Goal: Transaction & Acquisition: Purchase product/service

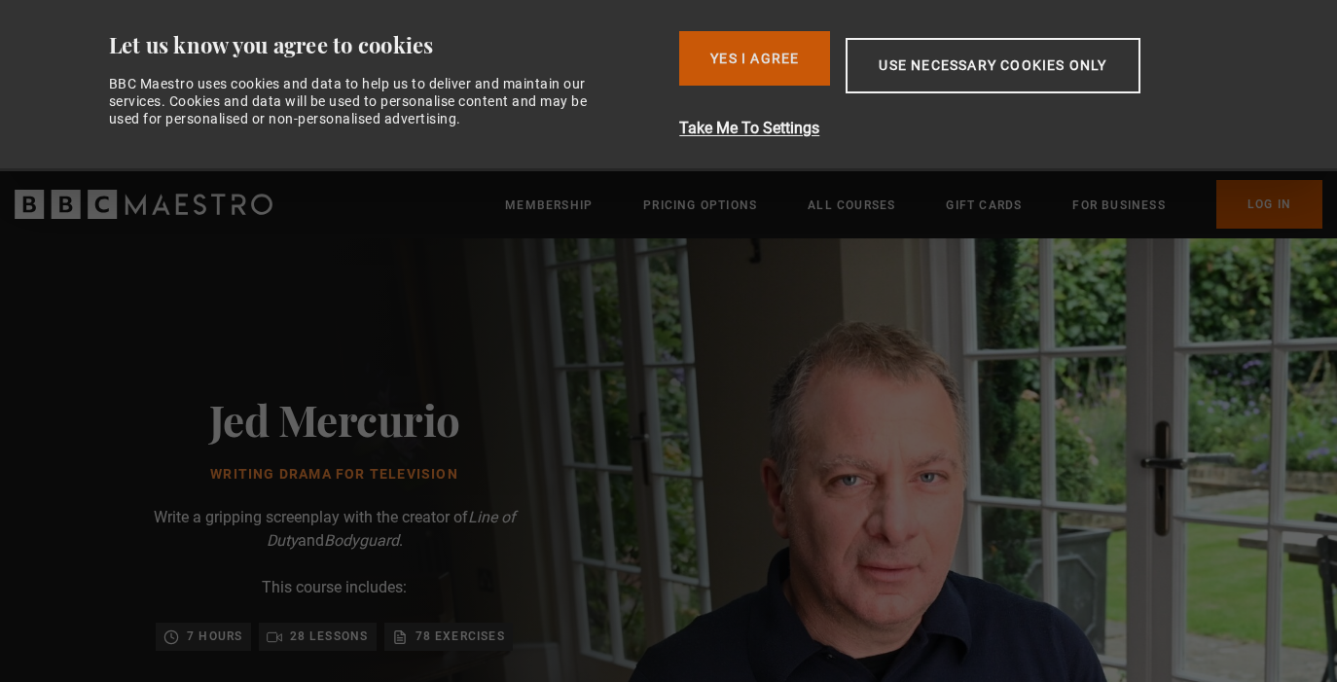
click at [781, 55] on button "Yes I Agree" at bounding box center [754, 58] width 151 height 55
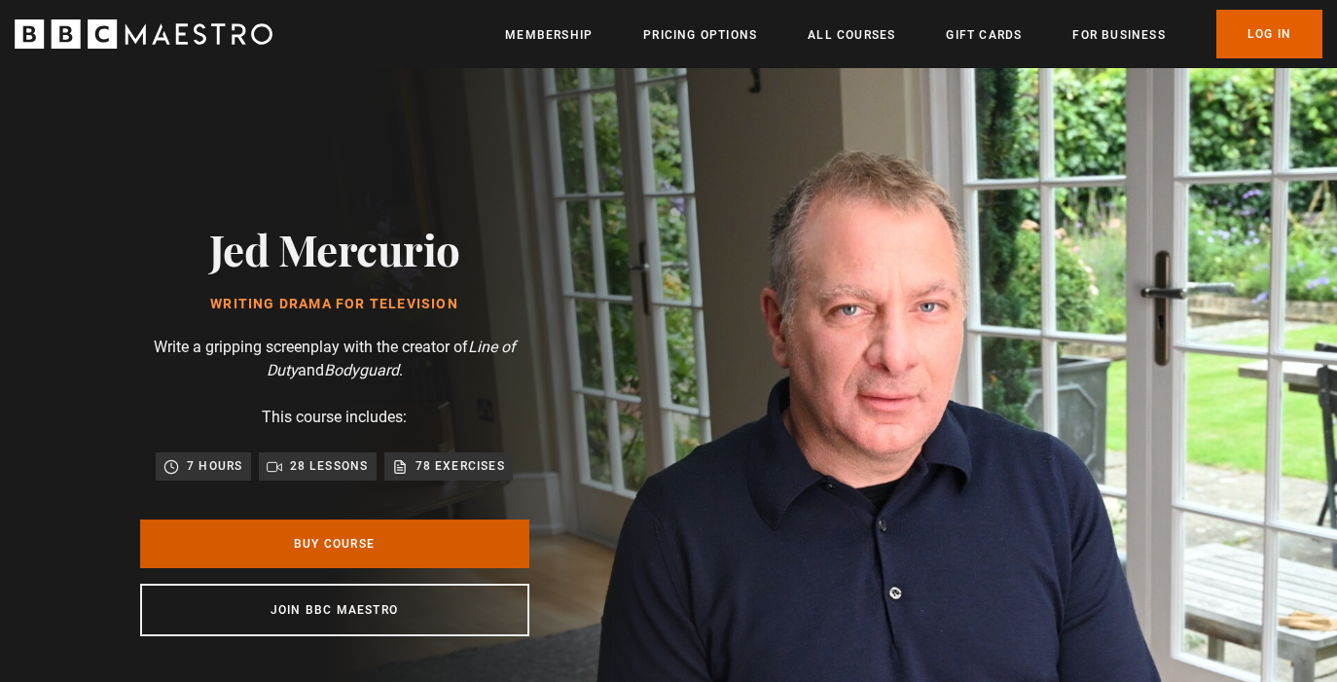
click at [348, 558] on link "Buy Course" at bounding box center [334, 544] width 389 height 49
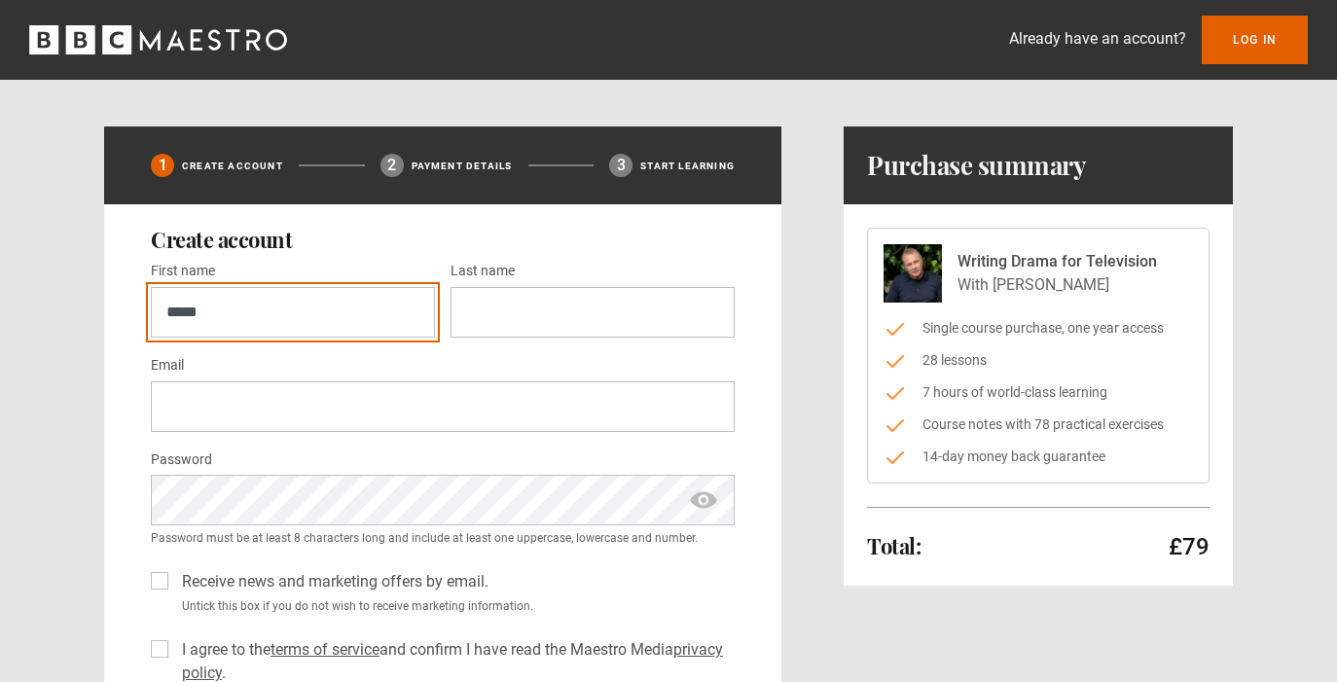
type input "*****"
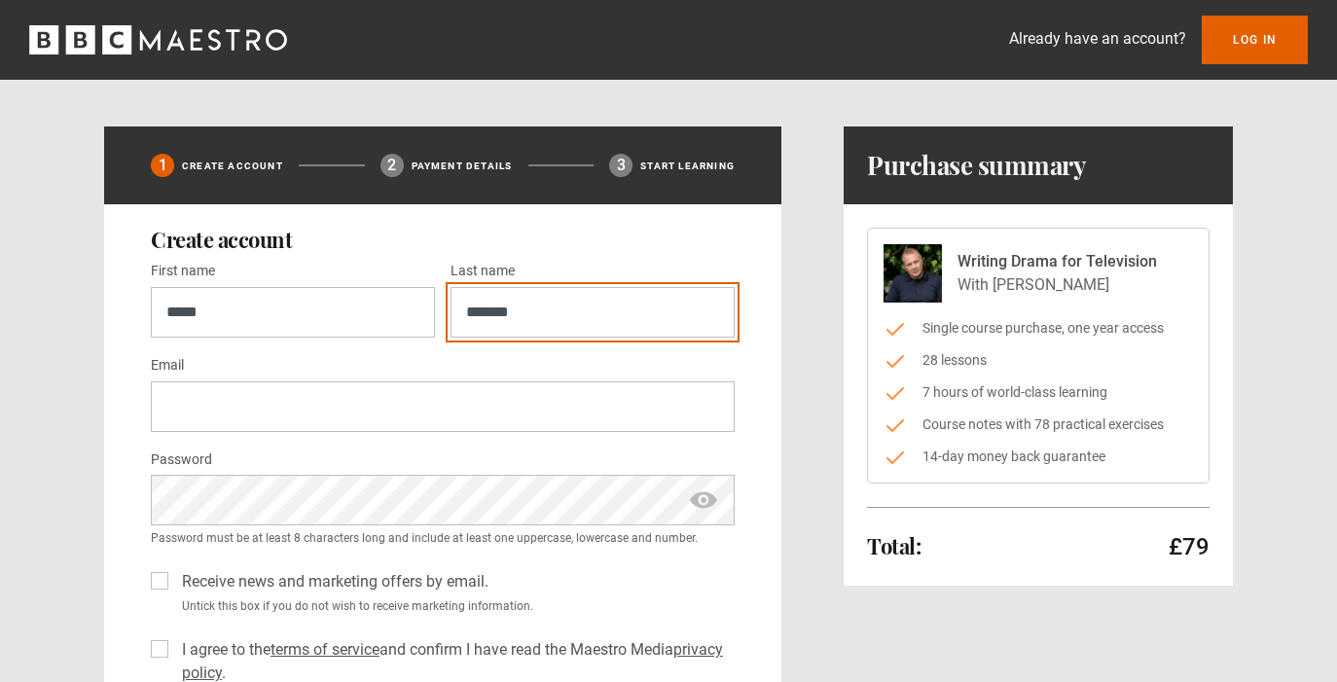
type input "********"
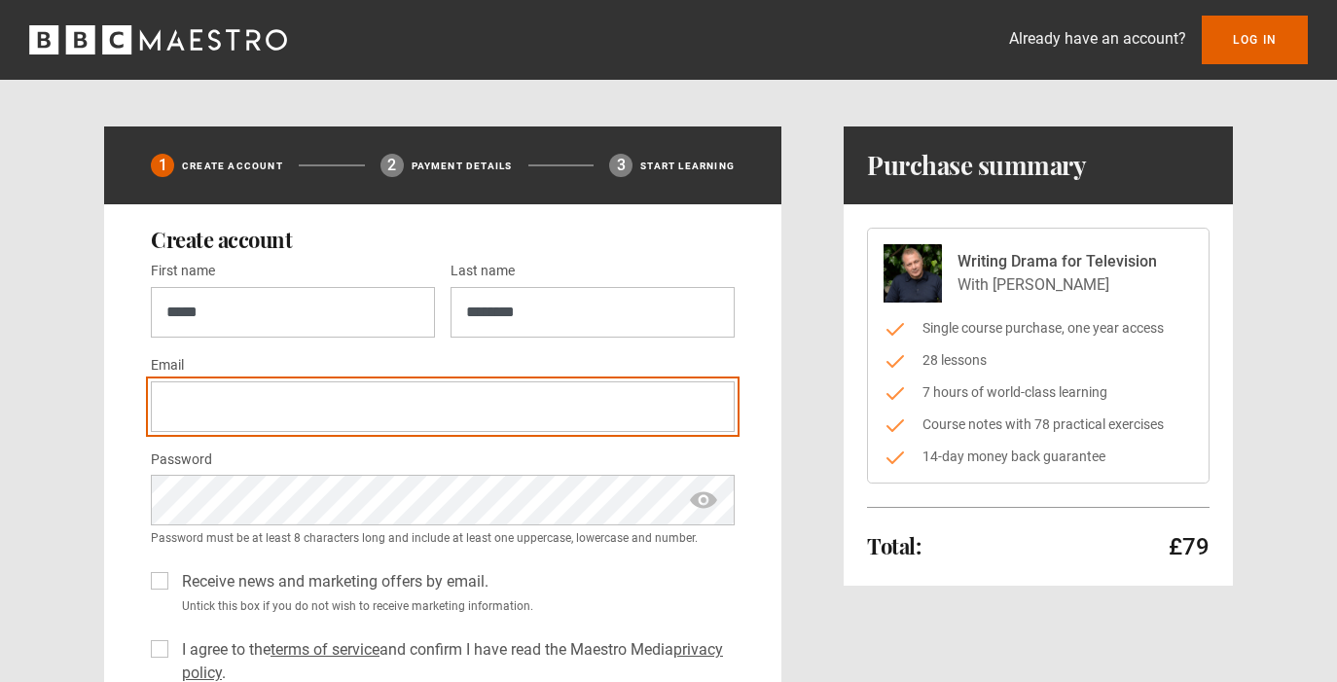
type input "**********"
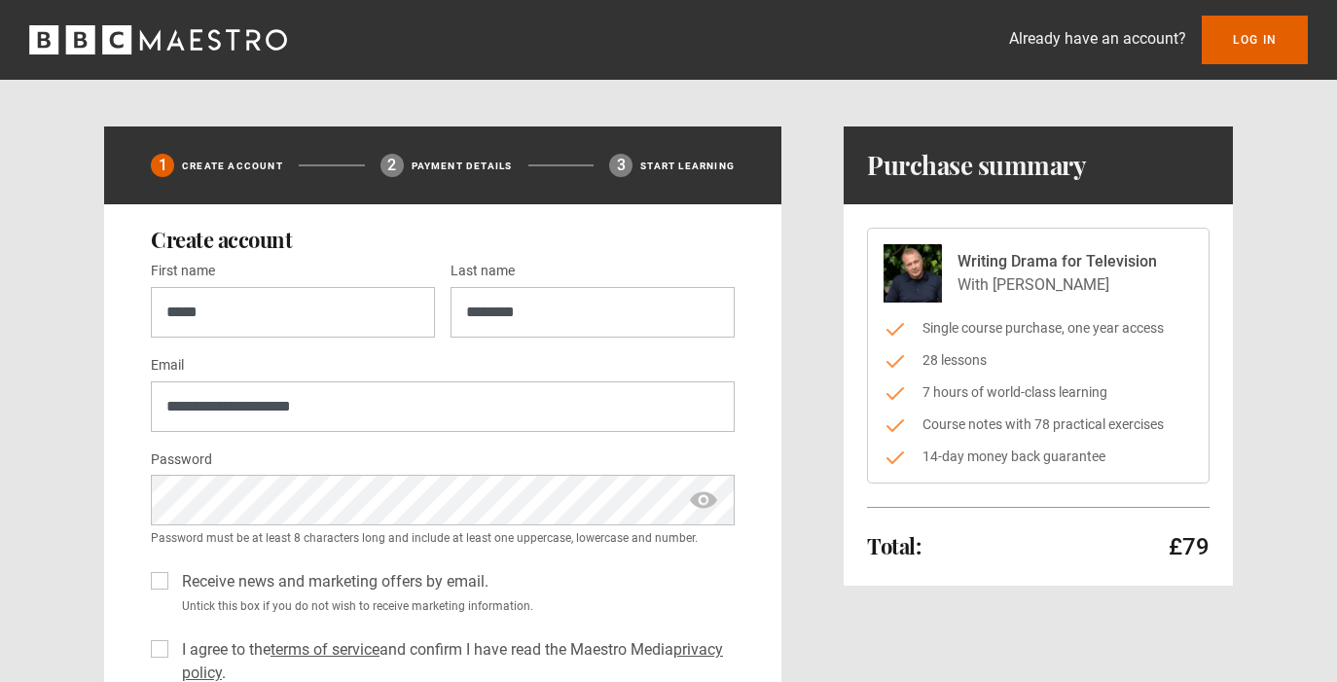
click at [174, 578] on label "Receive news and marketing offers by email." at bounding box center [331, 581] width 314 height 23
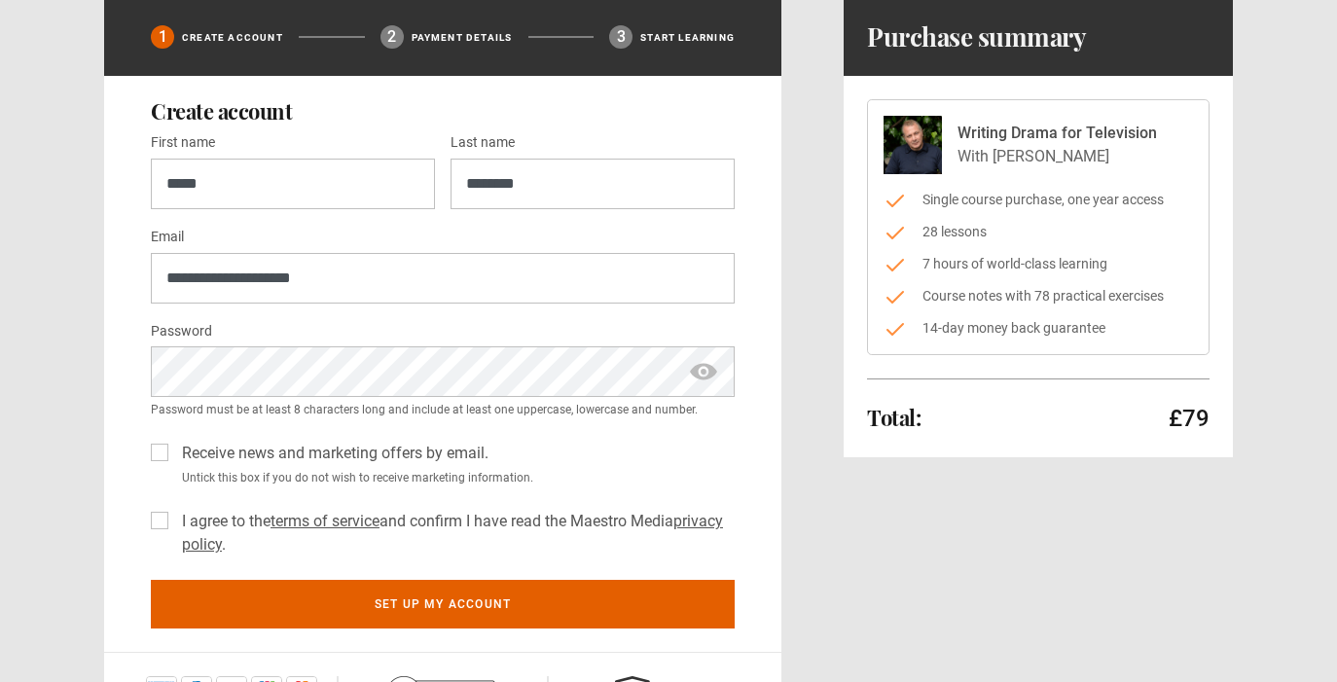
scroll to position [132, 0]
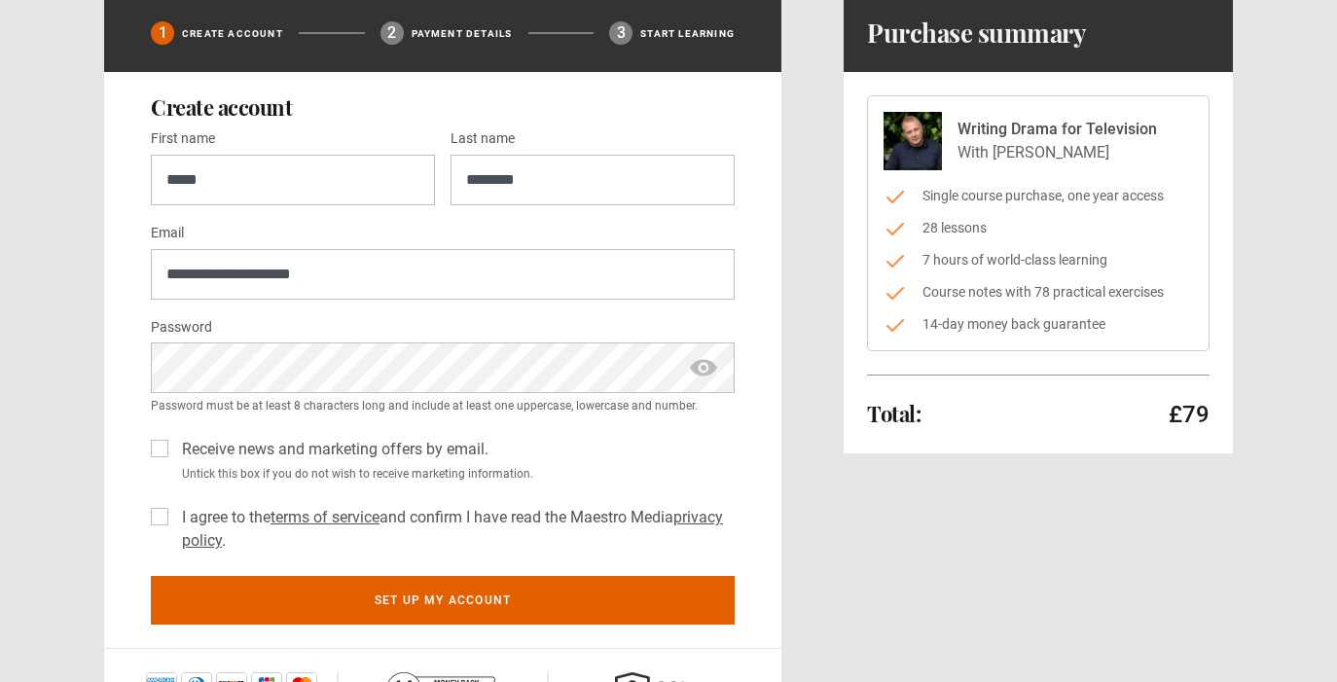
click at [170, 512] on div "I agree to the terms of service and confirm I have read the Maestro Media priva…" at bounding box center [443, 525] width 584 height 55
click at [174, 514] on label "I agree to the terms of service and confirm I have read the Maestro Media priva…" at bounding box center [454, 529] width 561 height 47
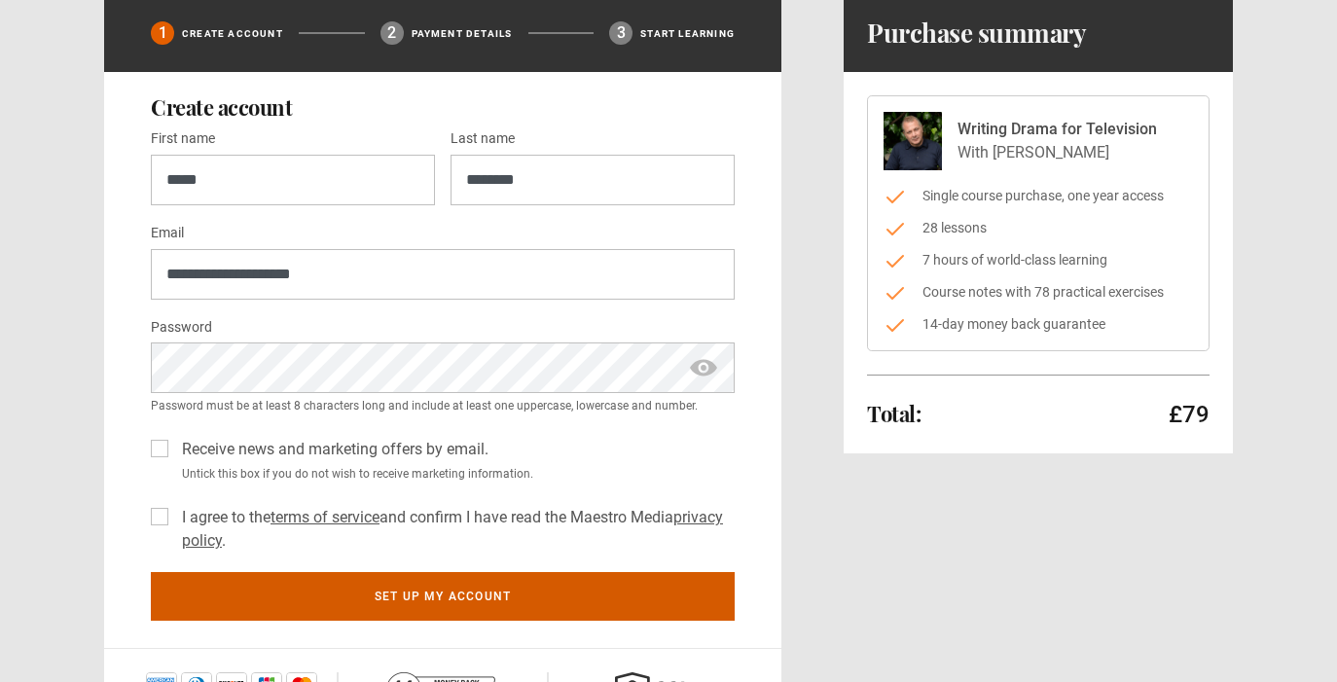
click at [377, 589] on button "Set up my account" at bounding box center [443, 596] width 584 height 49
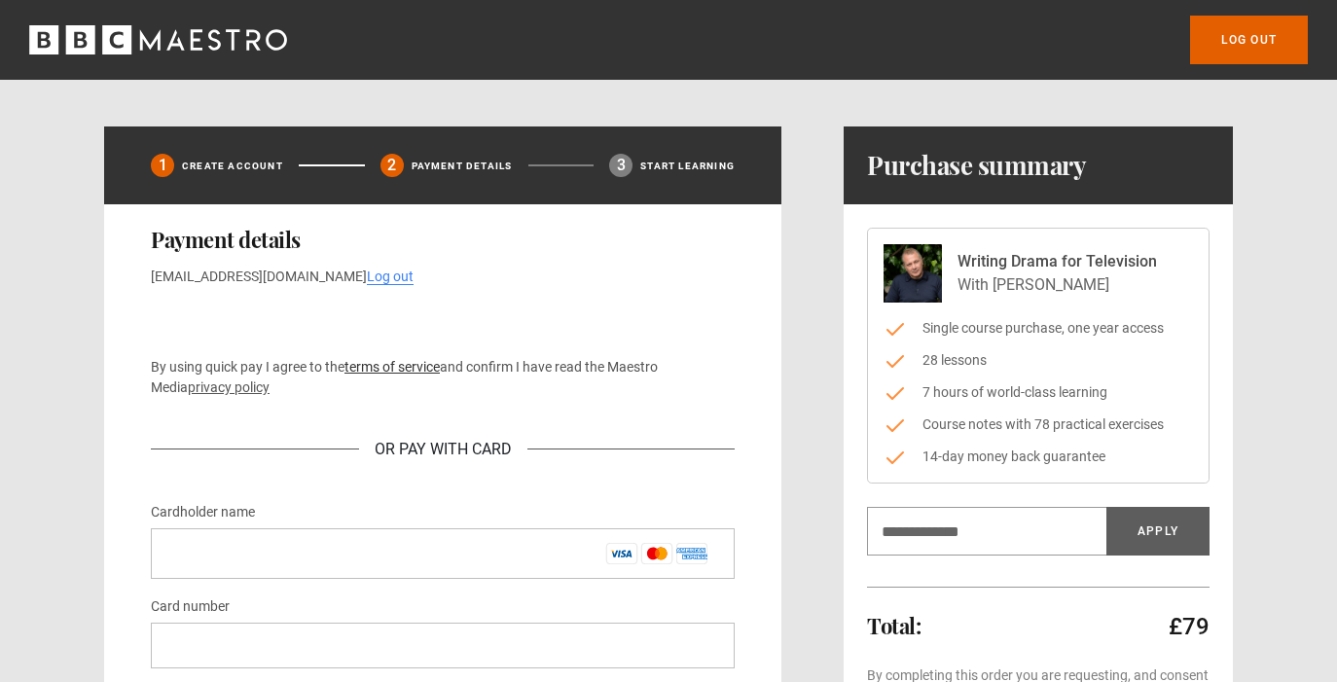
click at [376, 368] on link "terms of service" at bounding box center [392, 367] width 95 height 16
click at [897, 534] on input "Discount code" at bounding box center [986, 531] width 239 height 49
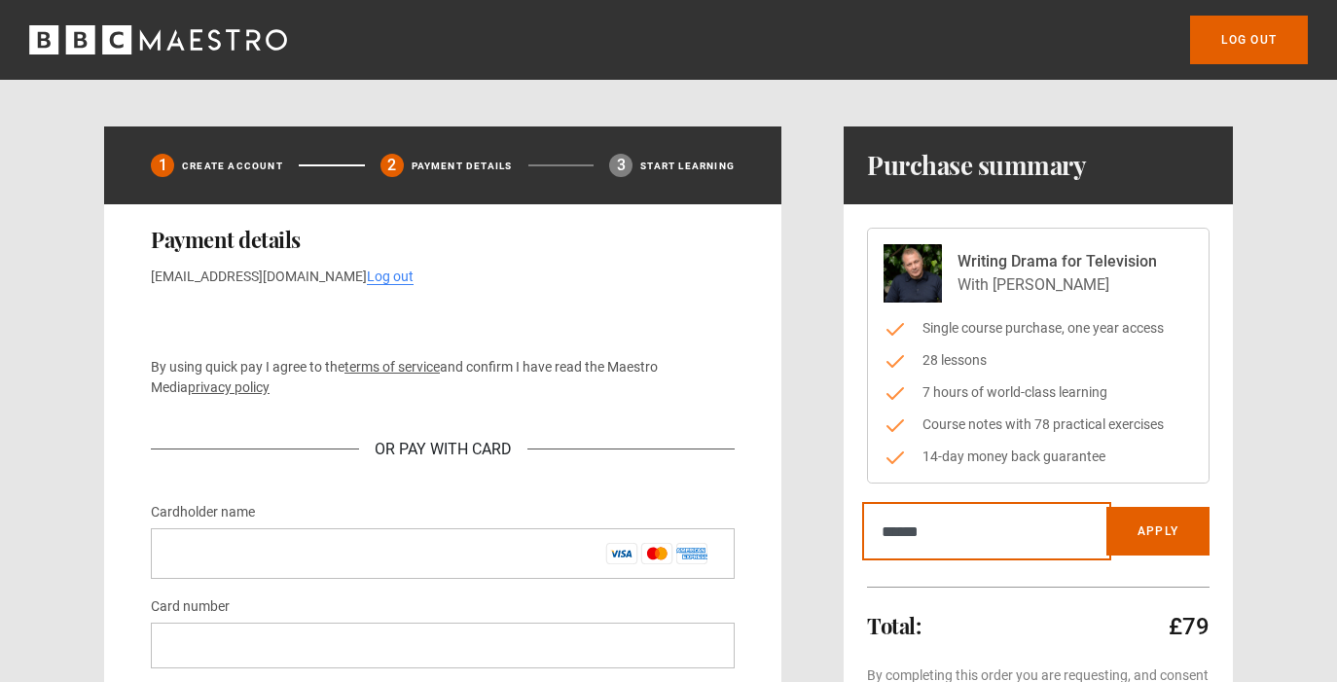
type input "******"
click at [1158, 531] on button "Apply" at bounding box center [1158, 531] width 103 height 49
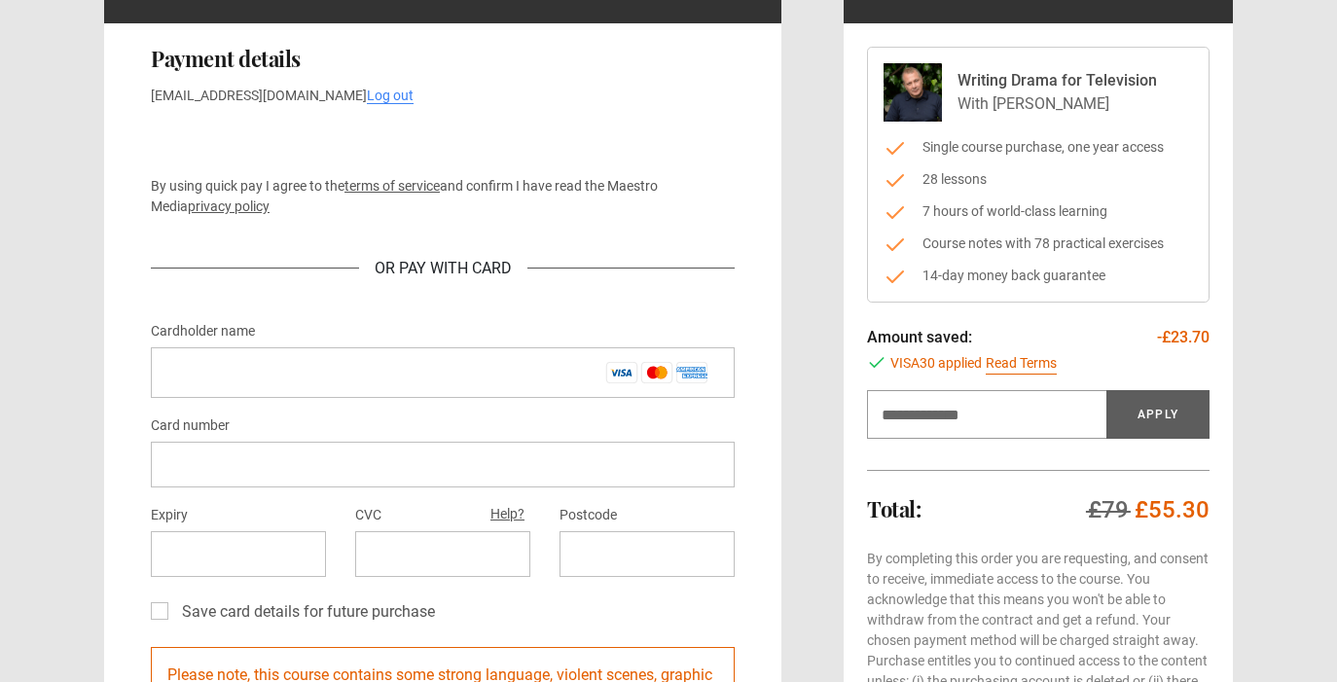
scroll to position [186, 0]
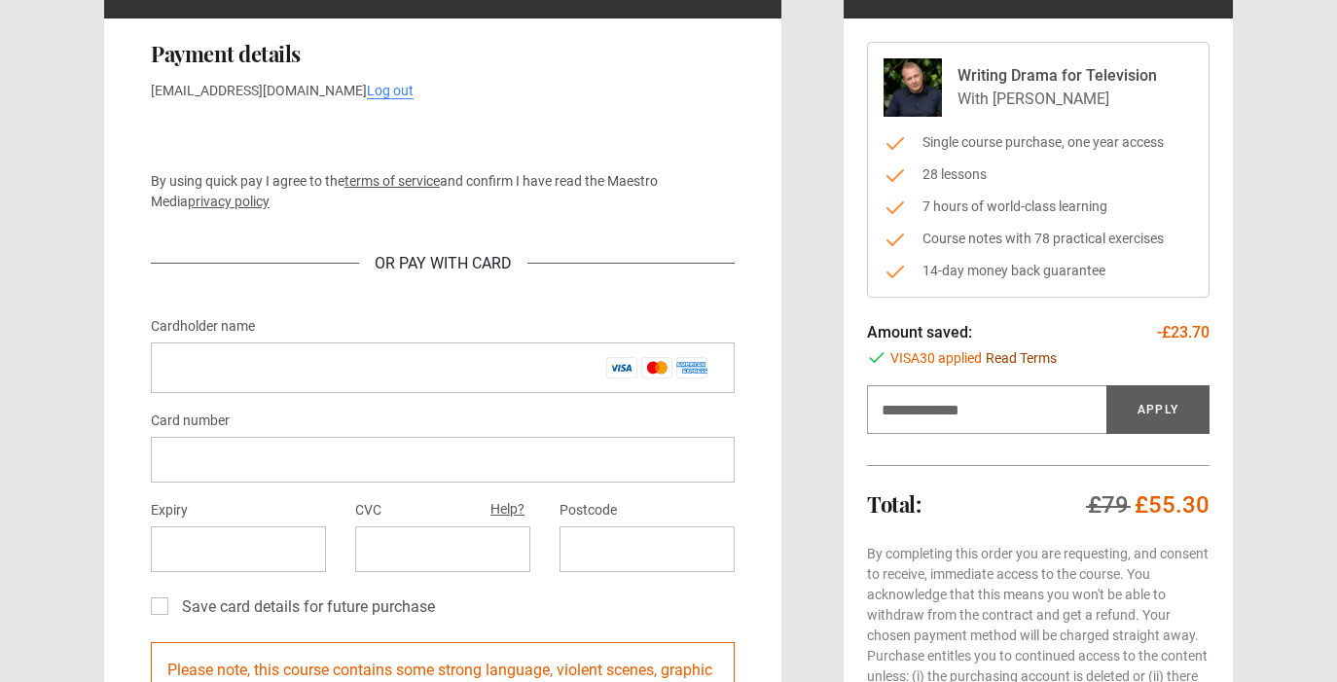
click at [1010, 363] on link "Read Terms" at bounding box center [1021, 358] width 71 height 21
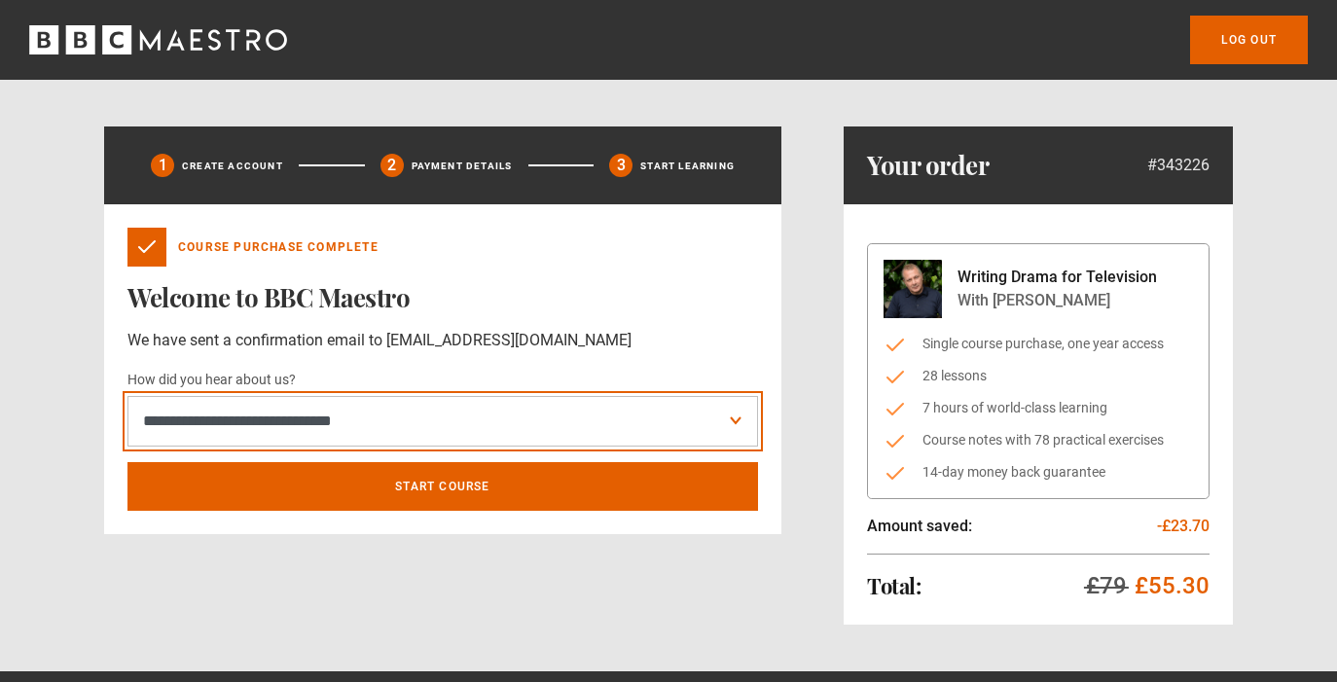
select select "**********"
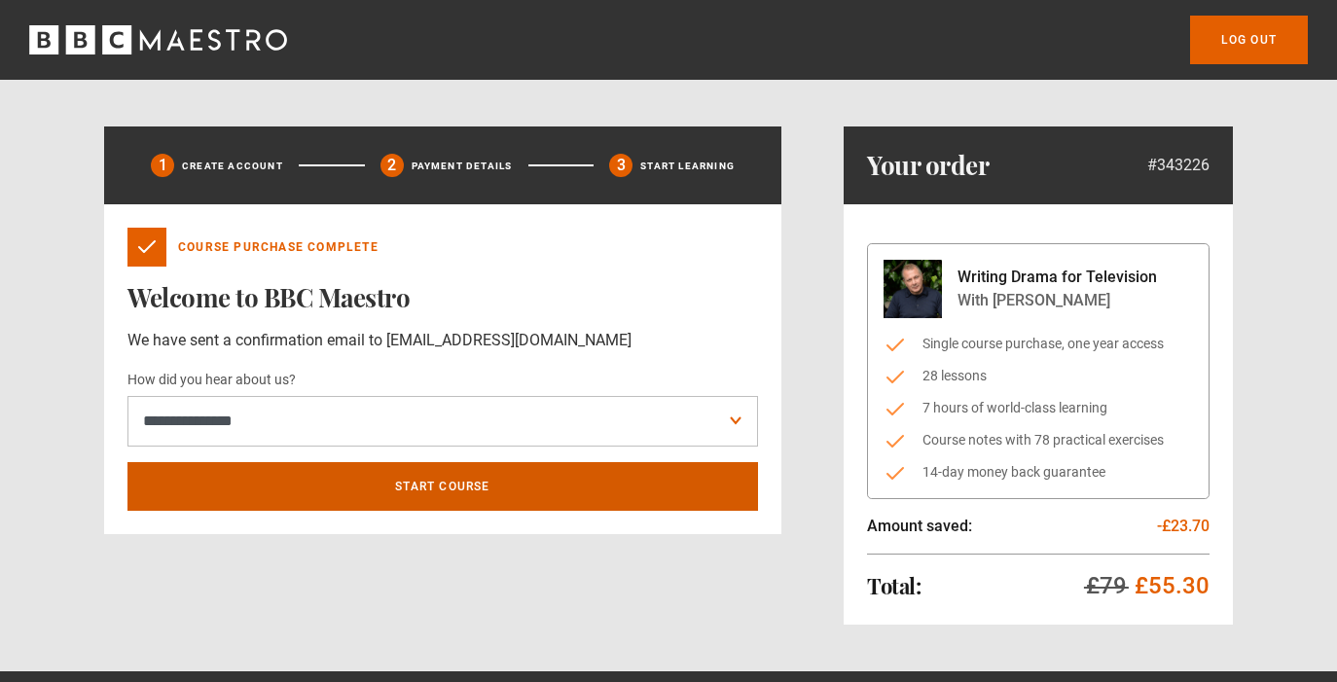
click at [449, 477] on link "Start course" at bounding box center [443, 486] width 631 height 49
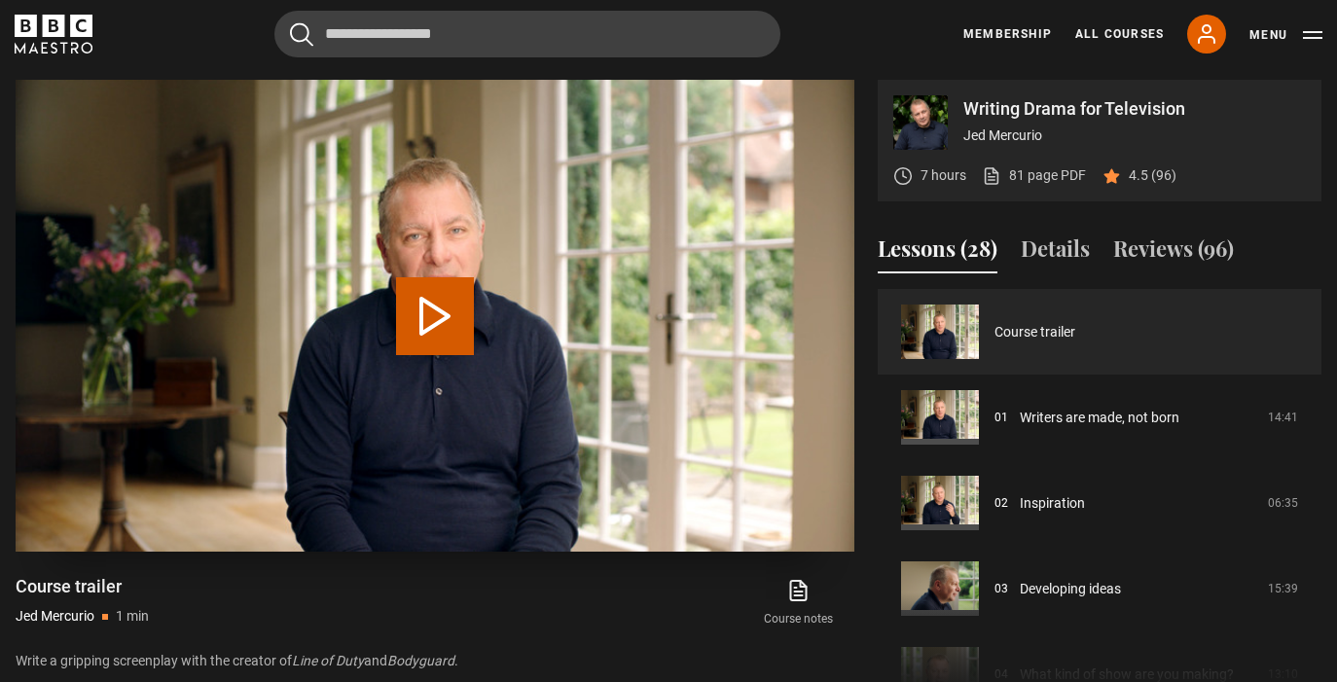
click at [444, 311] on button "Play Video" at bounding box center [435, 316] width 78 height 78
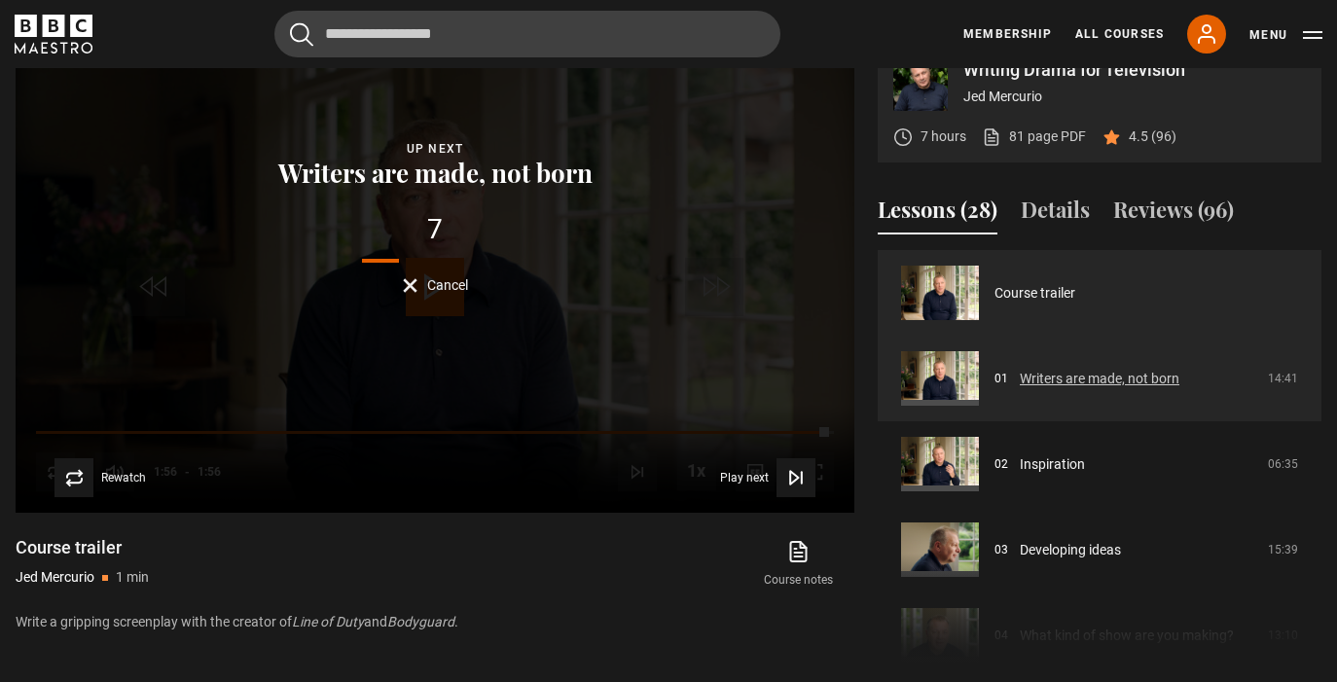
click at [1120, 388] on link "Writers are made, not born" at bounding box center [1100, 379] width 160 height 20
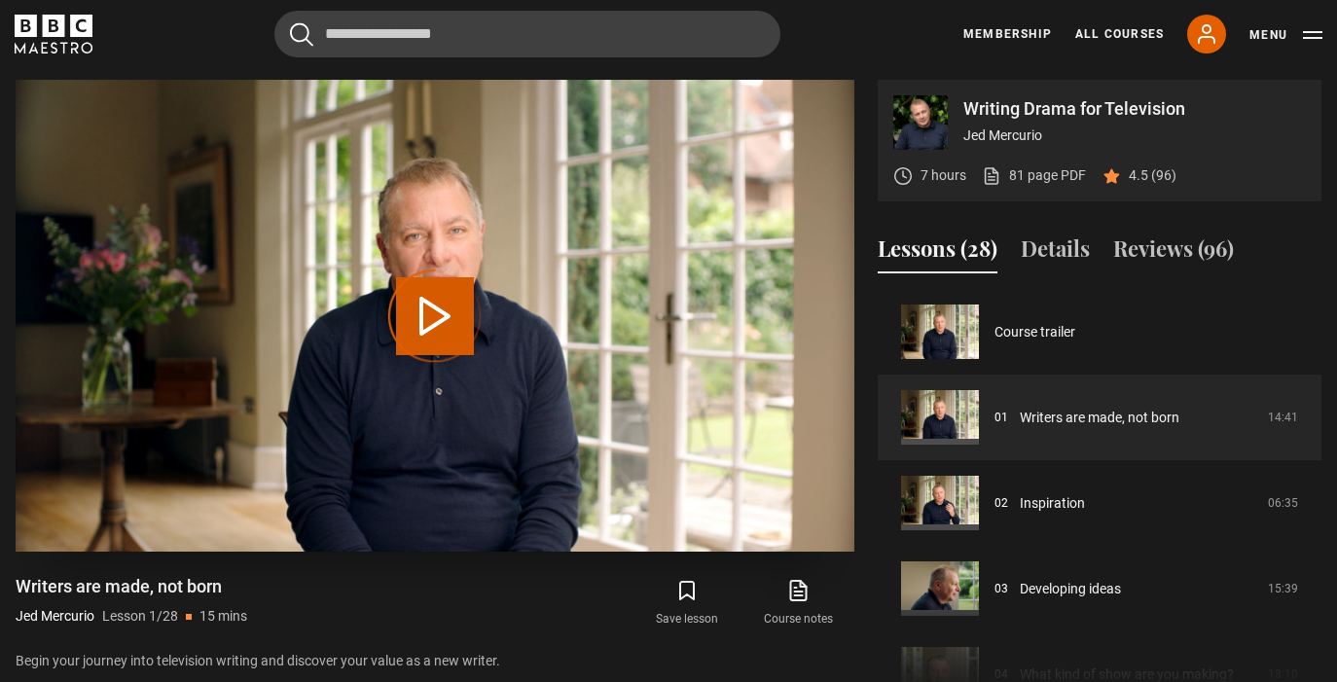
click at [451, 292] on div "Video Player is loading." at bounding box center [434, 316] width 97 height 97
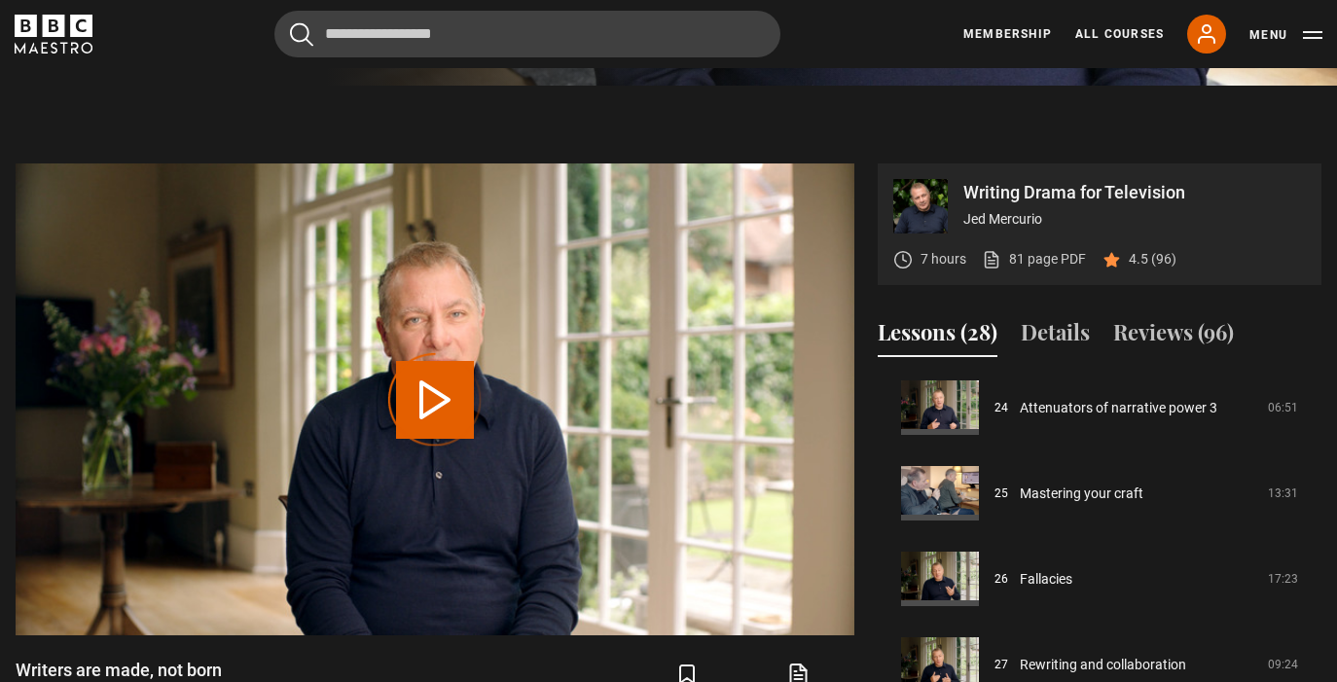
scroll to position [781, 0]
click at [431, 394] on div "Video Player is loading." at bounding box center [434, 400] width 97 height 97
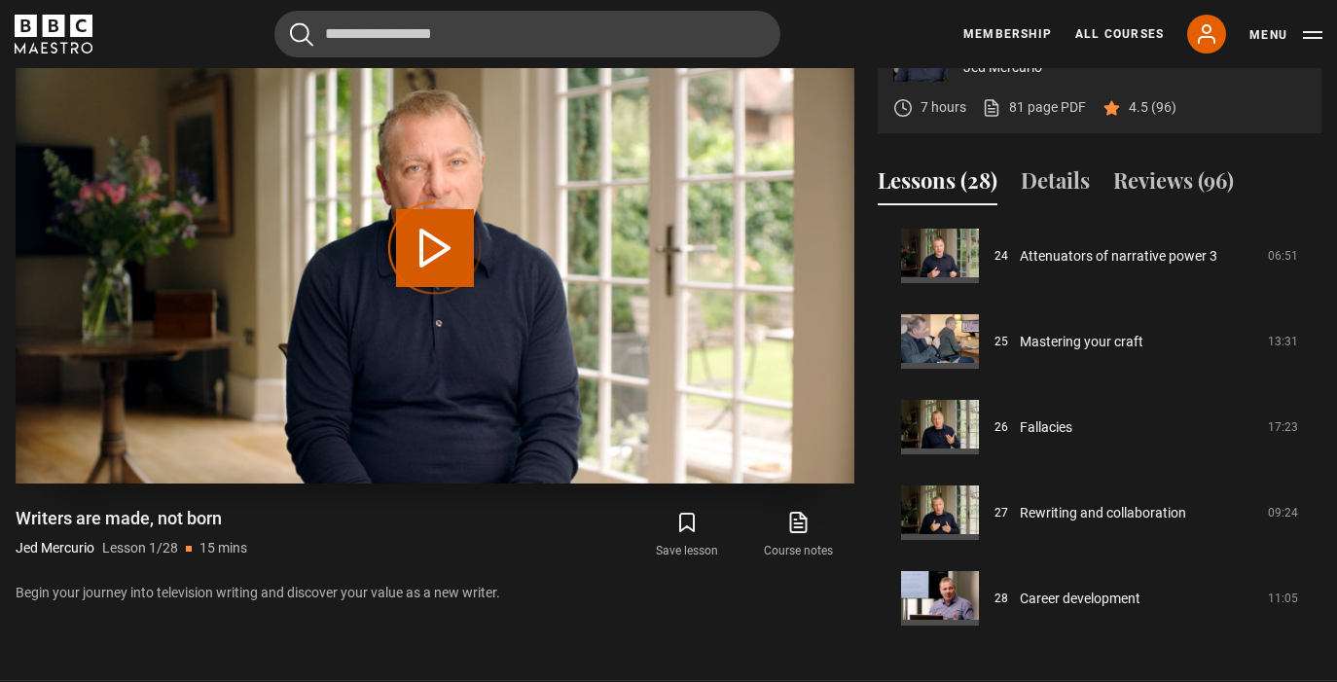
scroll to position [935, 0]
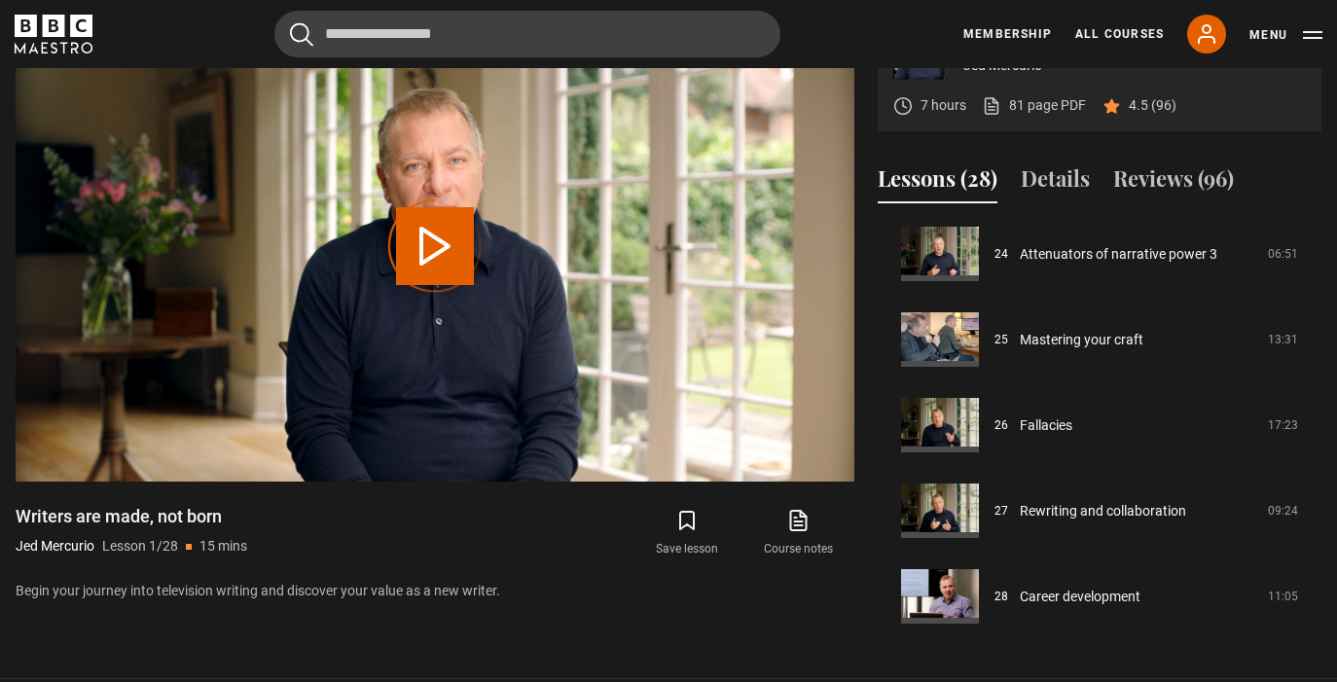
click at [783, 522] on link "Course notes opens in new tab" at bounding box center [799, 533] width 111 height 56
click at [449, 229] on div "Video Player is loading." at bounding box center [434, 246] width 97 height 97
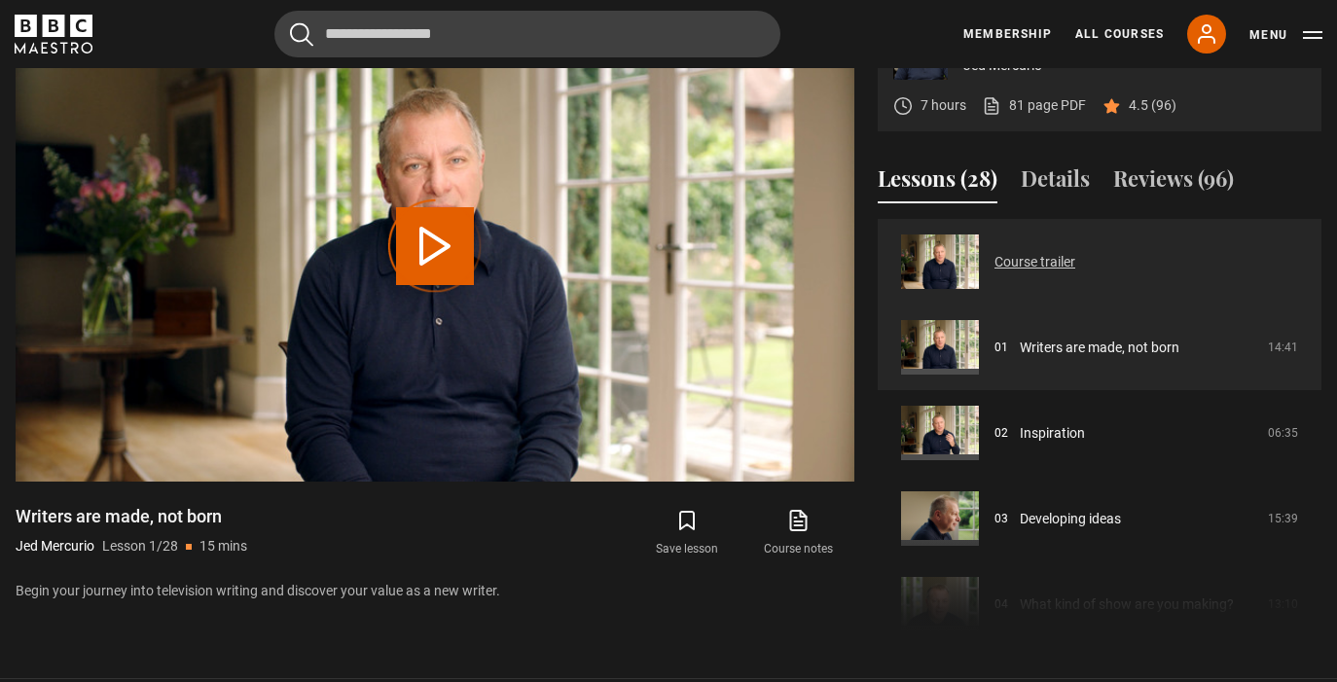
scroll to position [0, 0]
click at [1033, 273] on link "Course trailer" at bounding box center [1035, 262] width 81 height 20
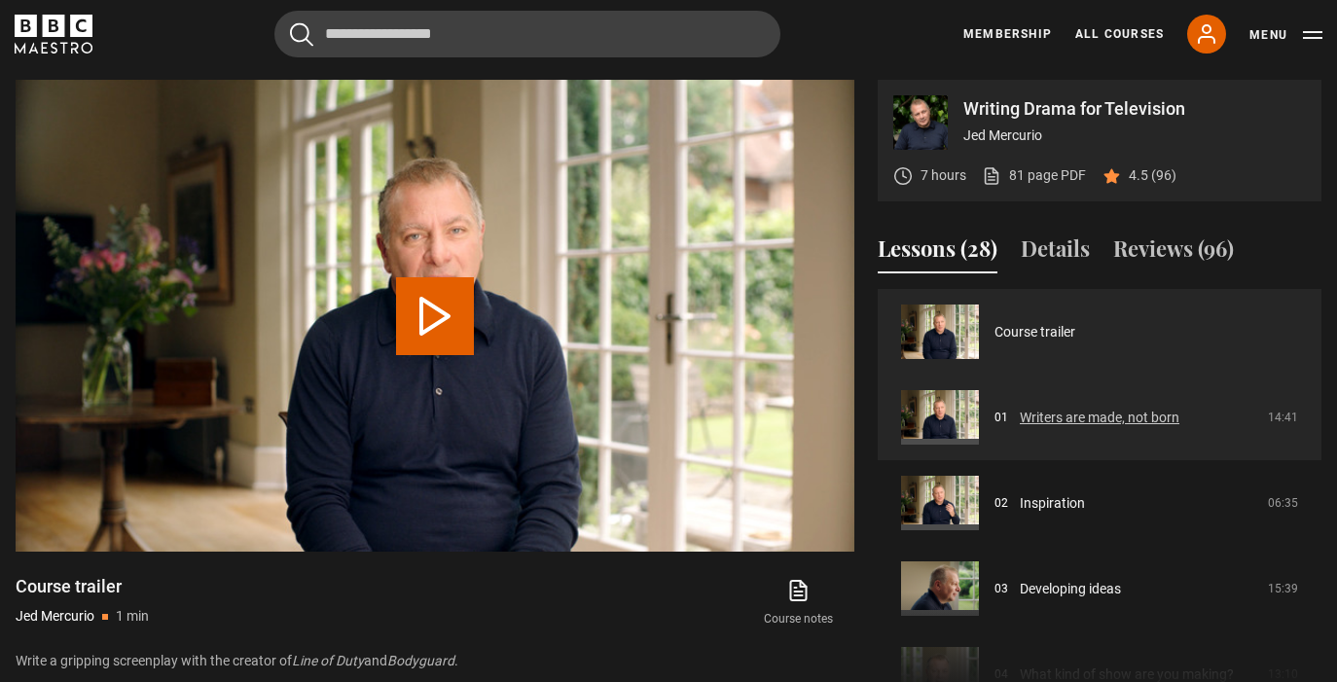
click at [1050, 415] on link "Writers are made, not born" at bounding box center [1100, 418] width 160 height 20
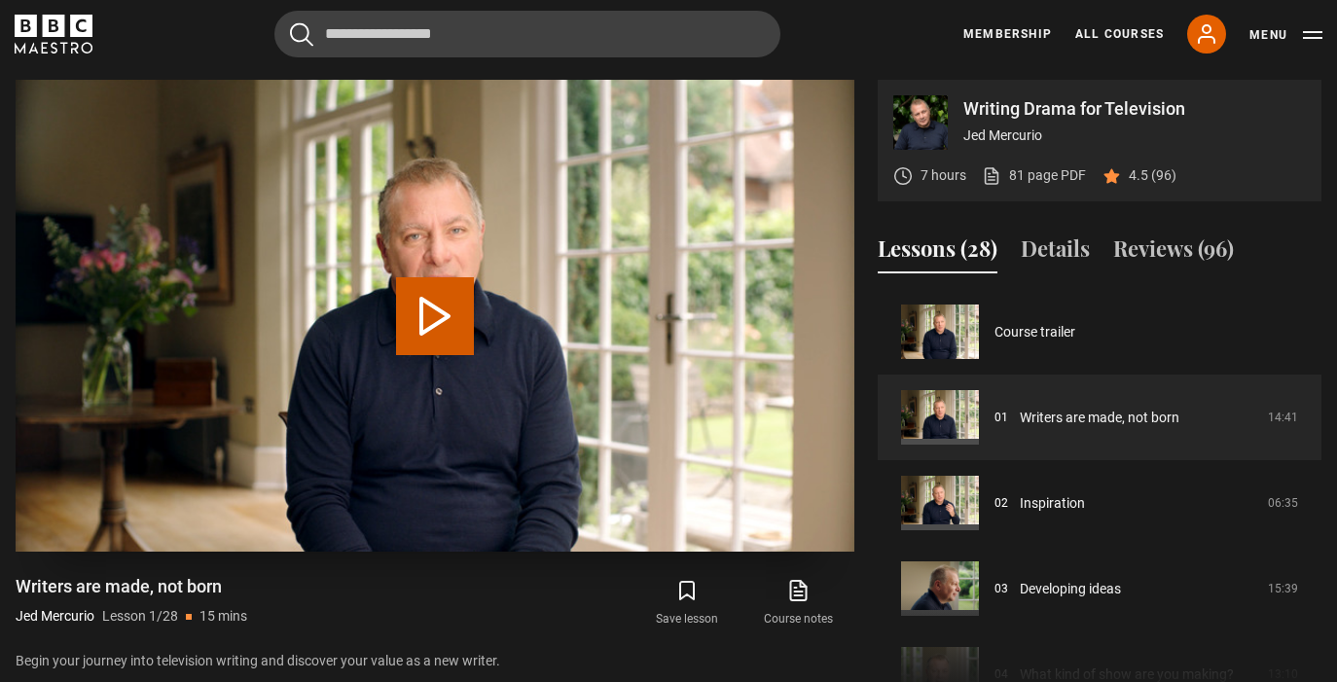
click at [444, 313] on button "Play Lesson Writers are made, not born" at bounding box center [435, 316] width 78 height 78
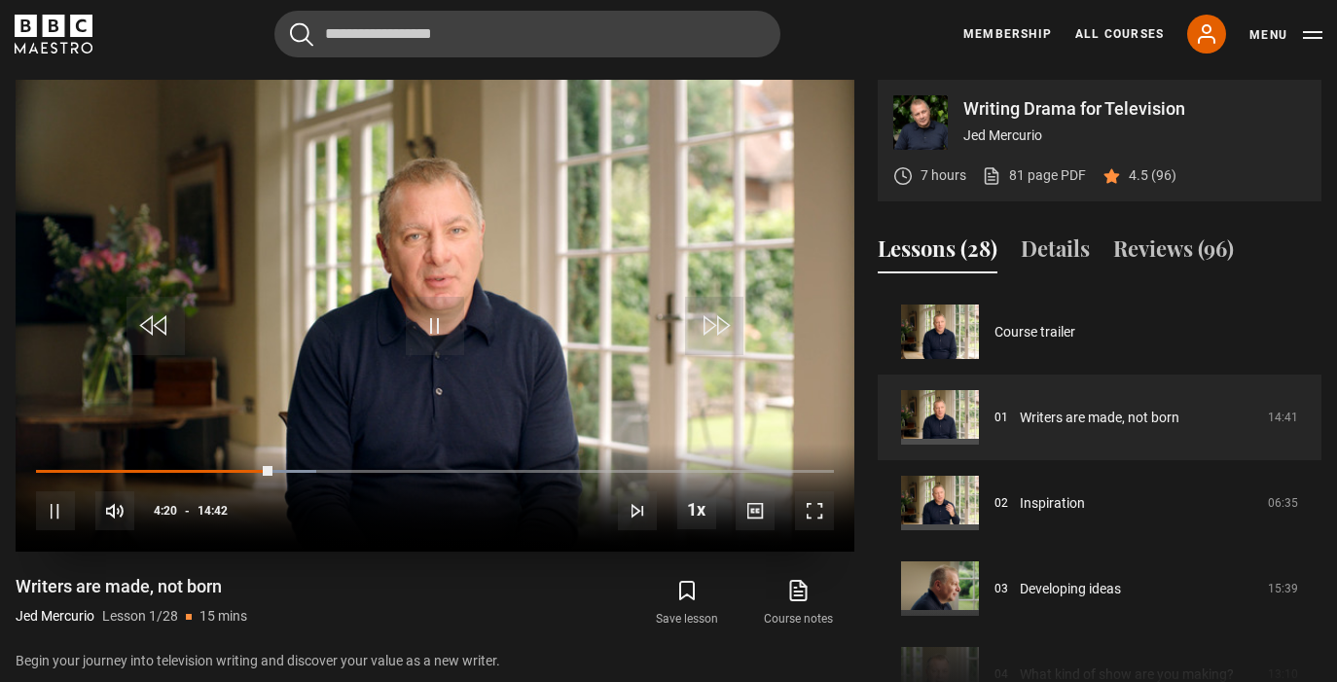
click at [435, 338] on span "Video Player" at bounding box center [435, 326] width 58 height 58
click at [1175, 247] on button "Reviews (96)" at bounding box center [1174, 253] width 121 height 41
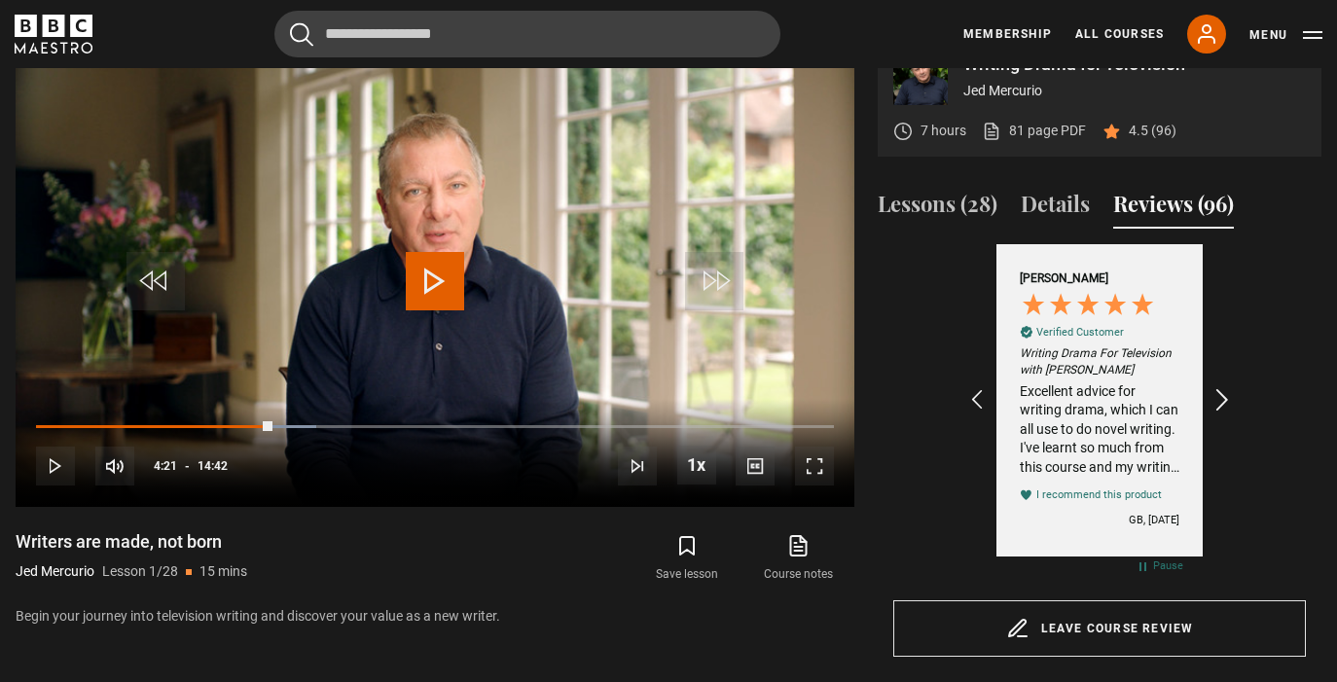
scroll to position [913, 0]
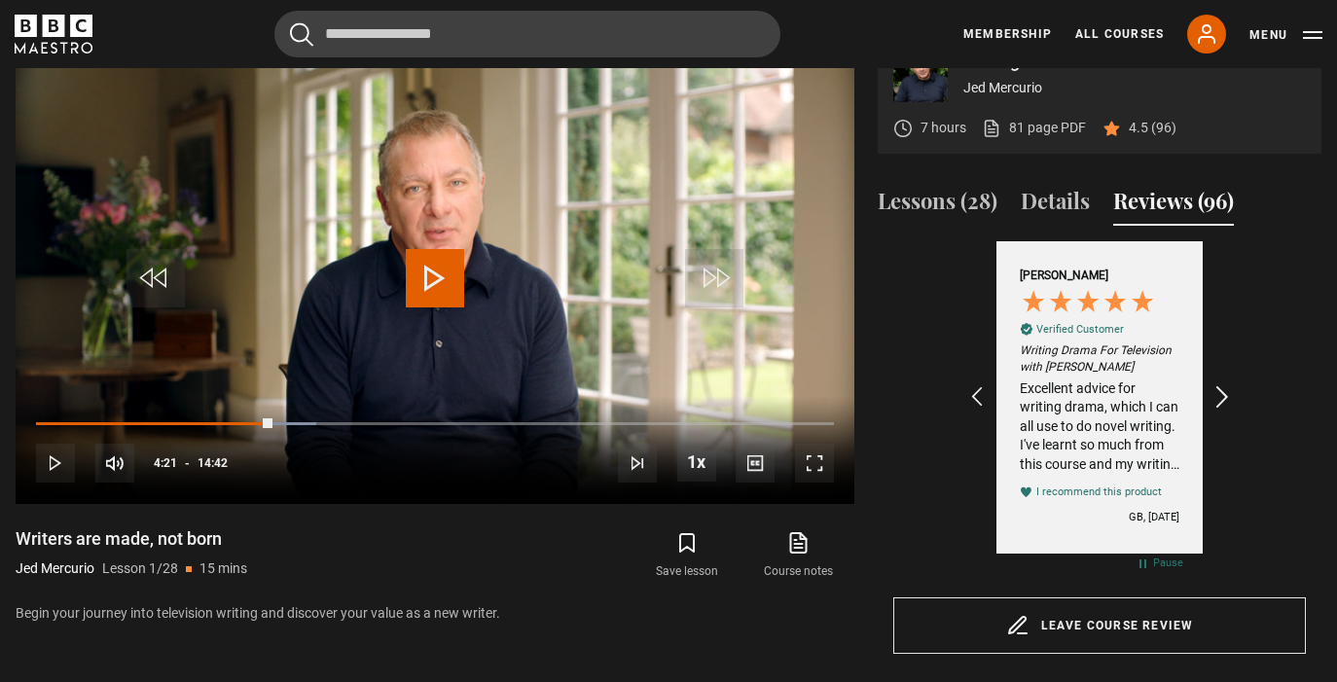
click at [1223, 391] on icon "REVIEWS.io Carousel Scroll Right" at bounding box center [1223, 397] width 27 height 27
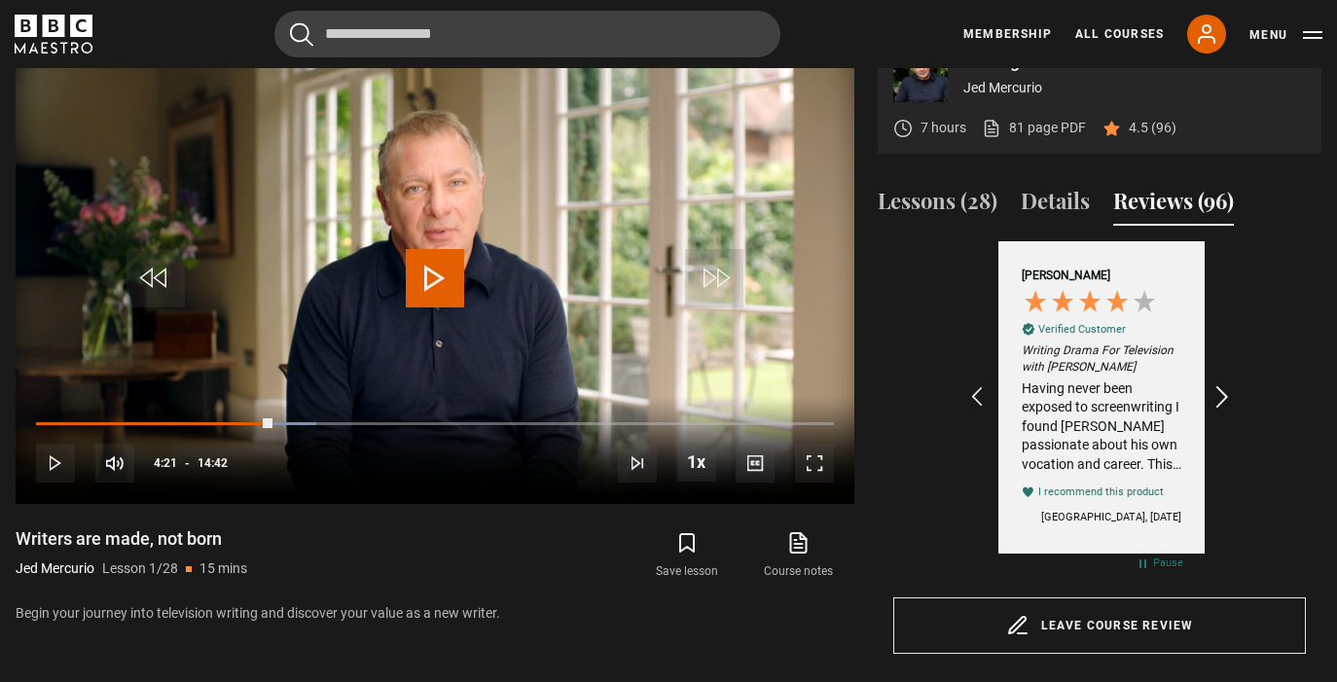
scroll to position [0, 226]
click at [1223, 391] on icon "REVIEWS.io Carousel Scroll Right" at bounding box center [1223, 397] width 27 height 27
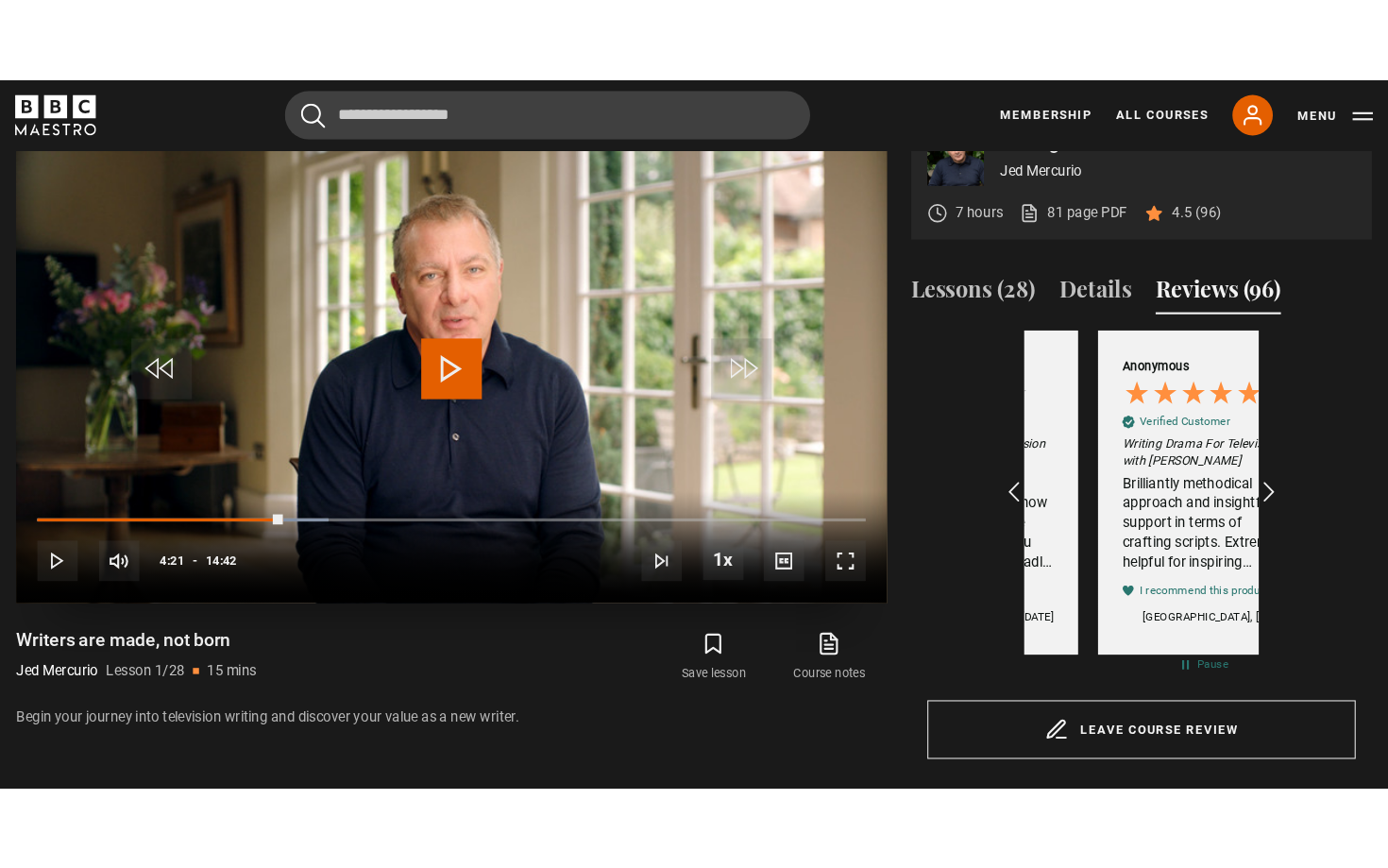
scroll to position [0, 1095]
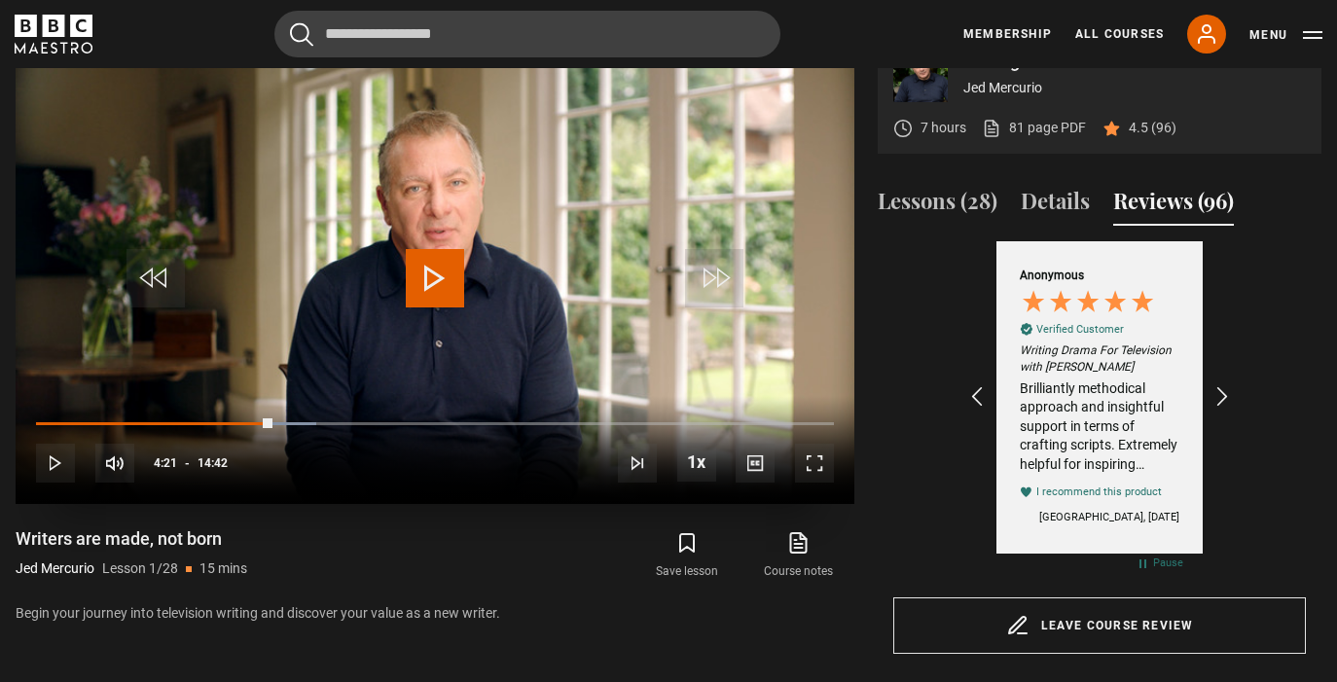
click at [444, 288] on span "Video Player" at bounding box center [435, 278] width 58 height 58
click at [813, 457] on span "Video Player" at bounding box center [814, 463] width 39 height 39
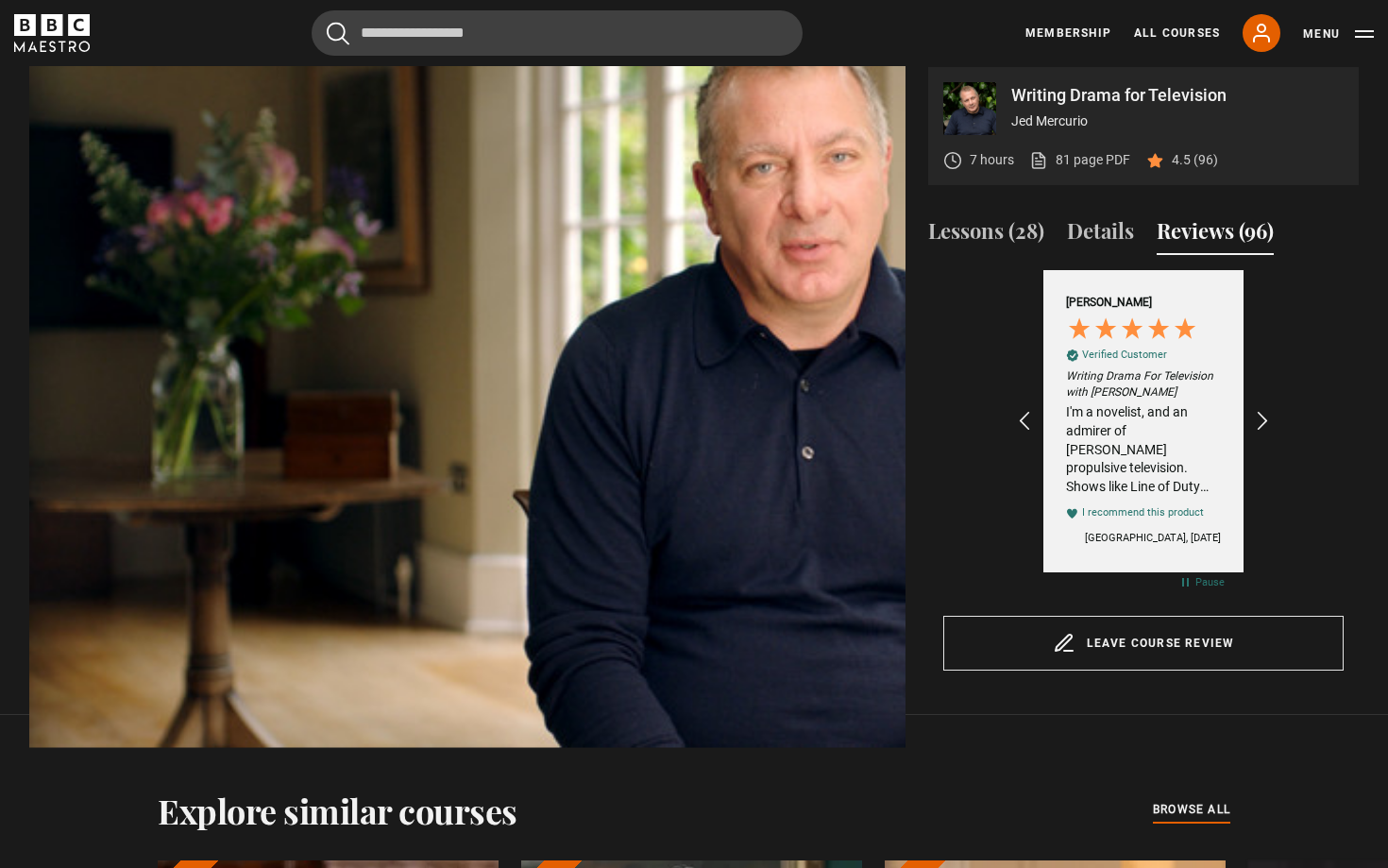
scroll to position [0, 1753]
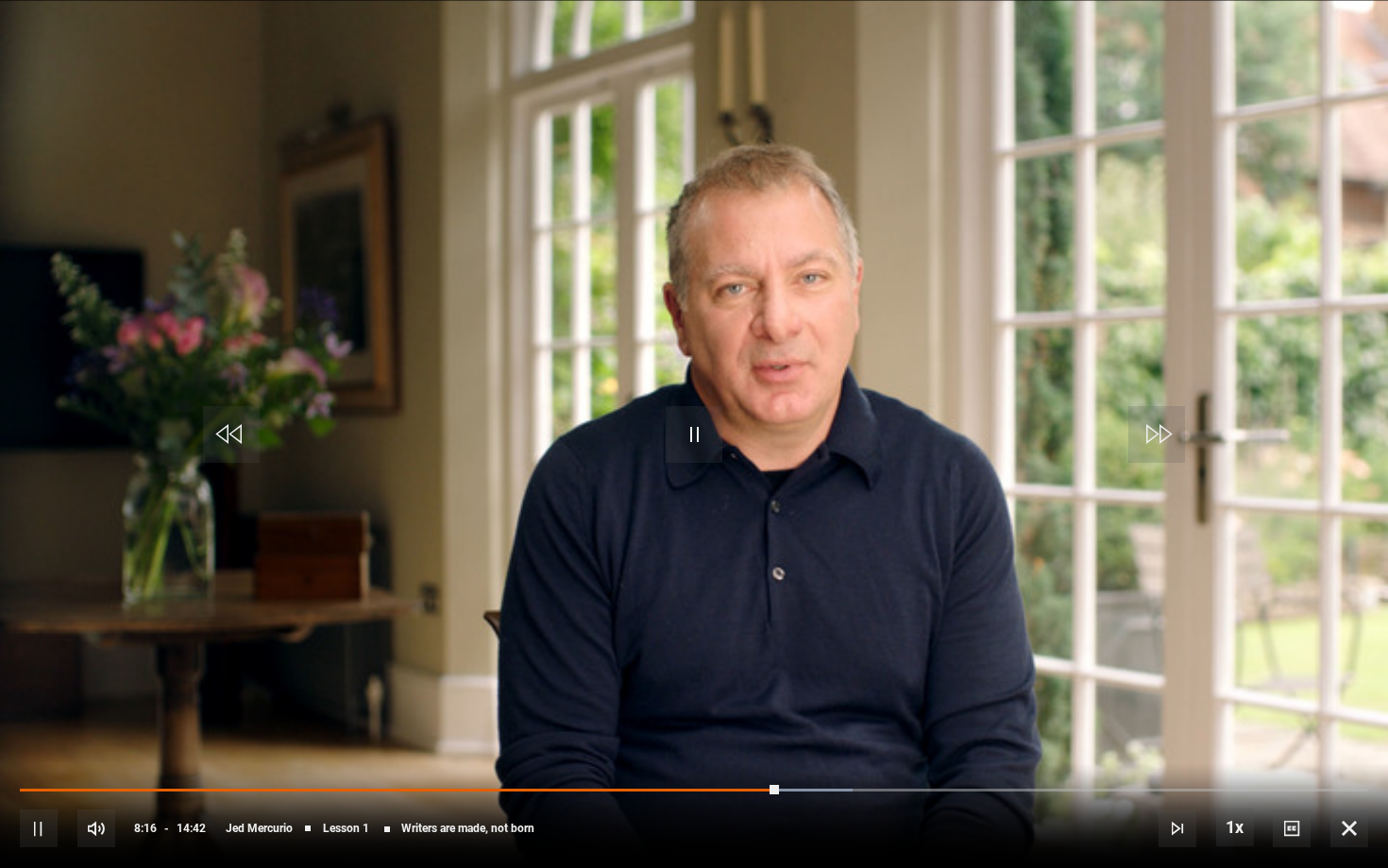
click at [694, 434] on span "Video Player" at bounding box center [694, 434] width 56 height 56
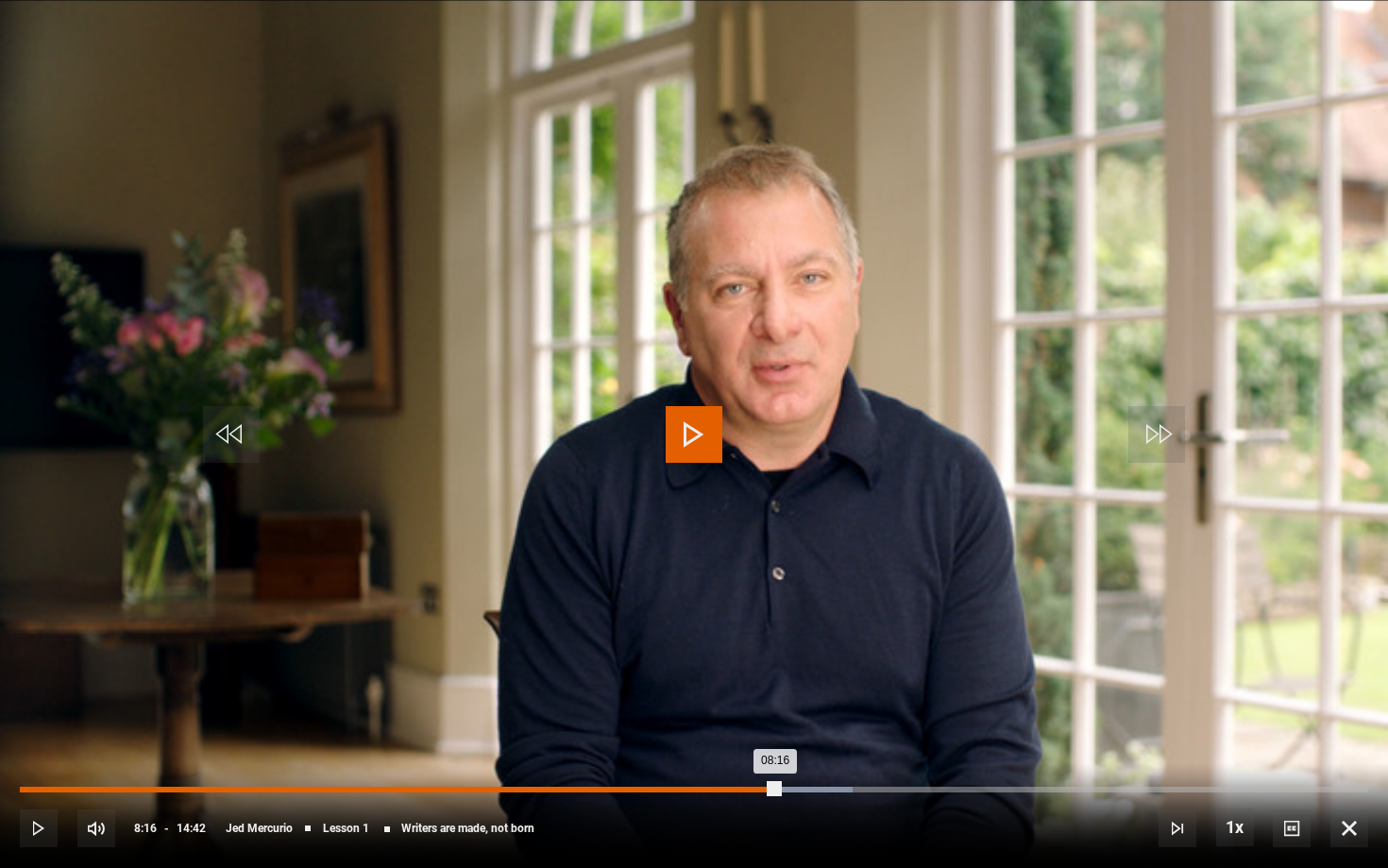
click at [661, 660] on div "06:59" at bounding box center [662, 789] width 3 height 6
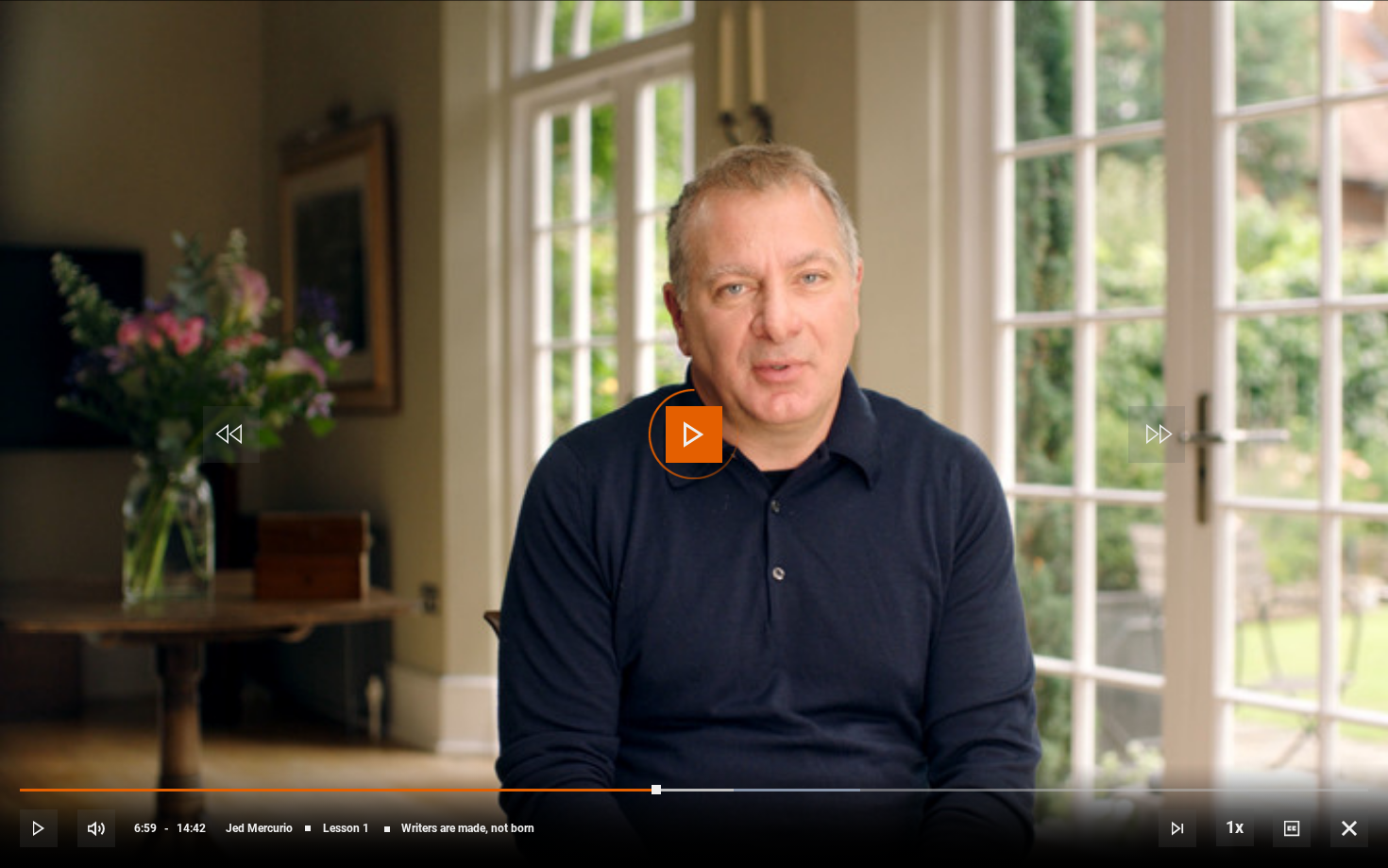
click at [704, 428] on div "Video Player is loading." at bounding box center [694, 434] width 94 height 94
click at [693, 428] on span "Video Player" at bounding box center [694, 434] width 56 height 56
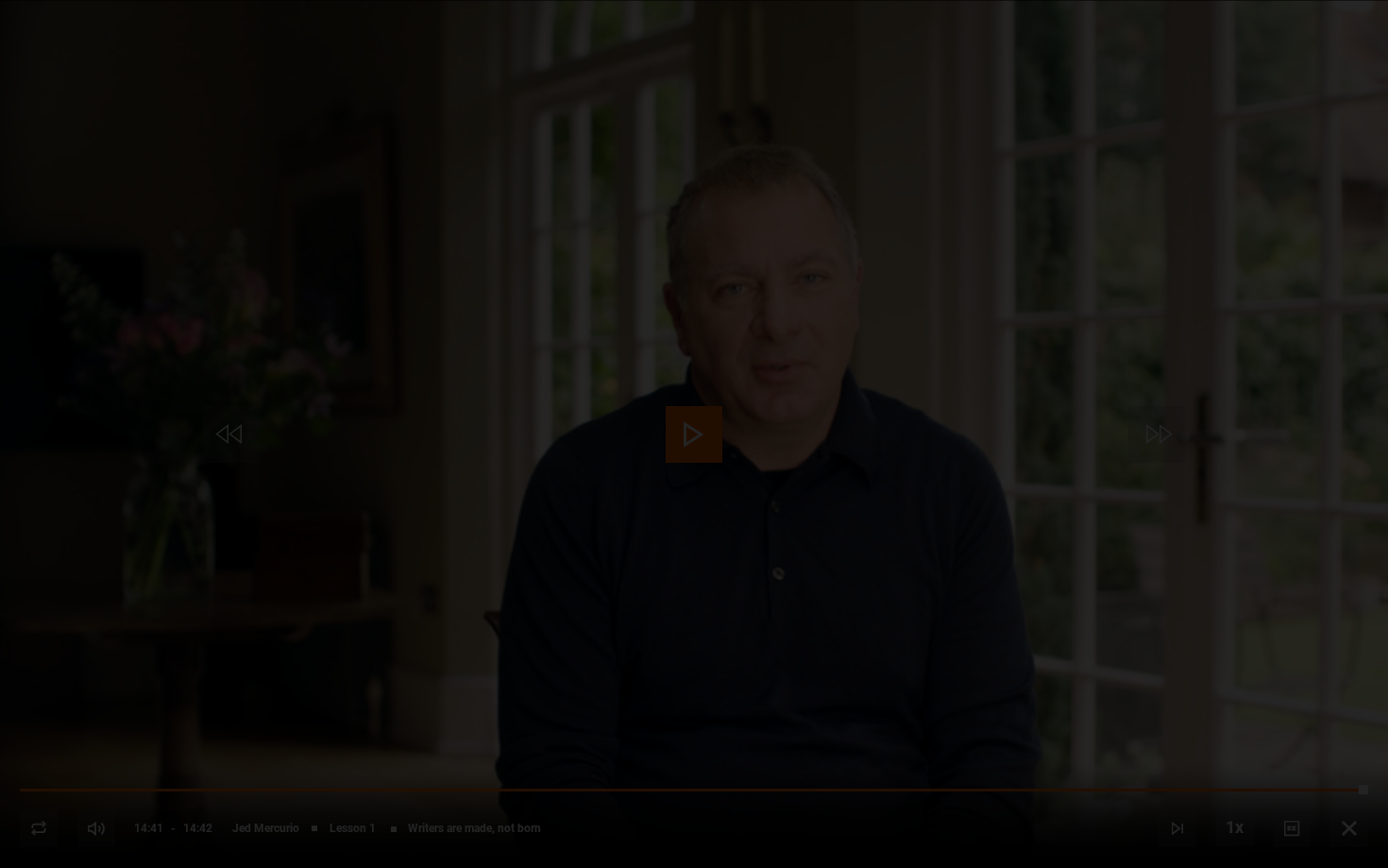
scroll to position [0, 0]
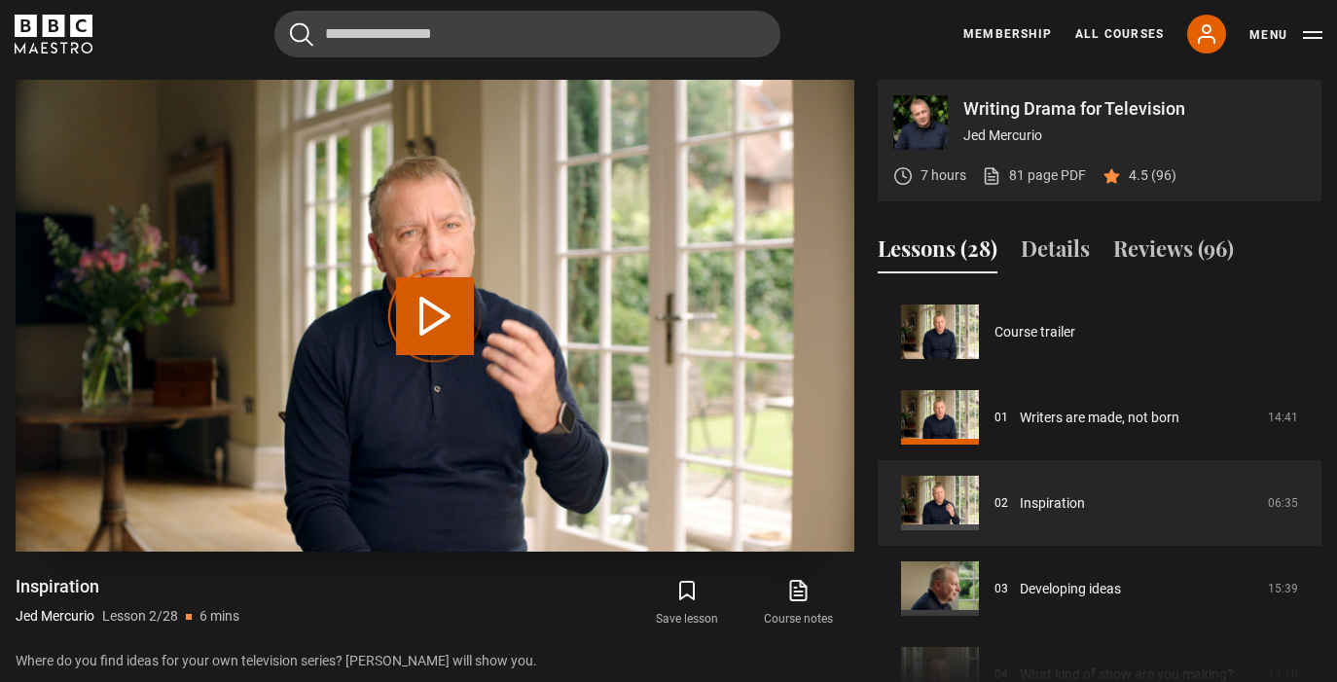
click at [422, 301] on div "Video Player is loading." at bounding box center [434, 316] width 97 height 97
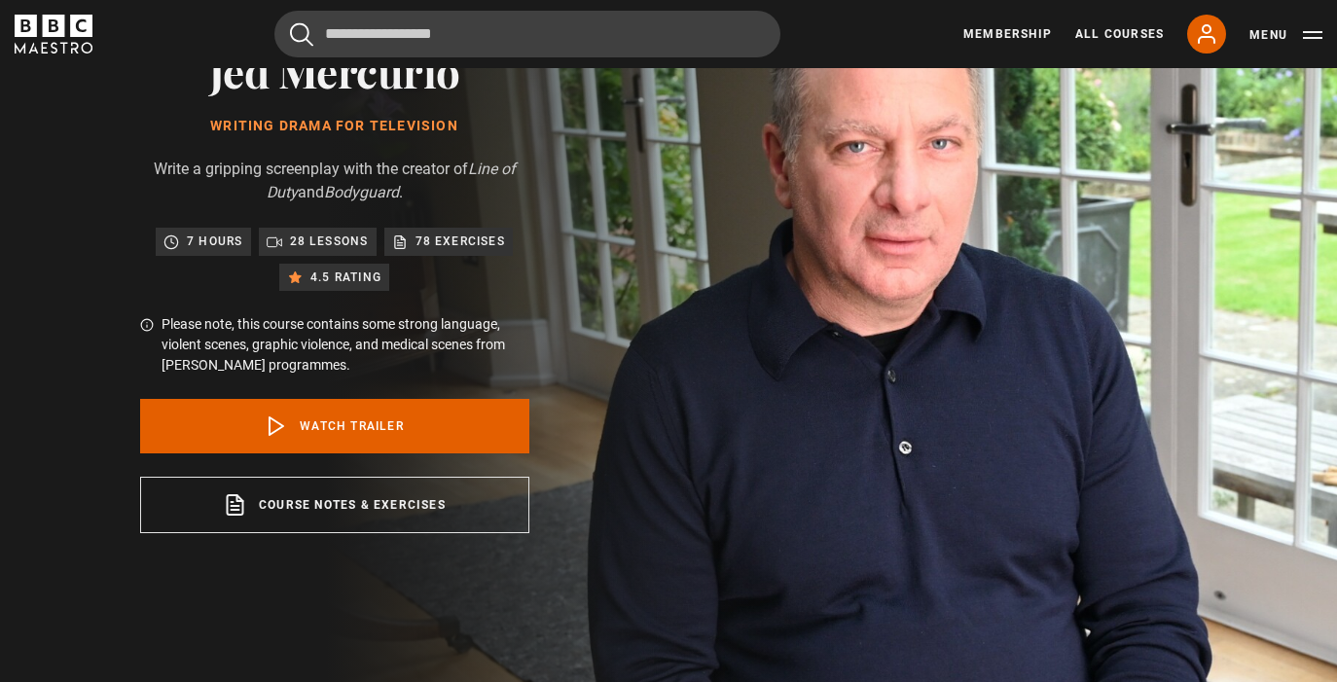
scroll to position [165, 0]
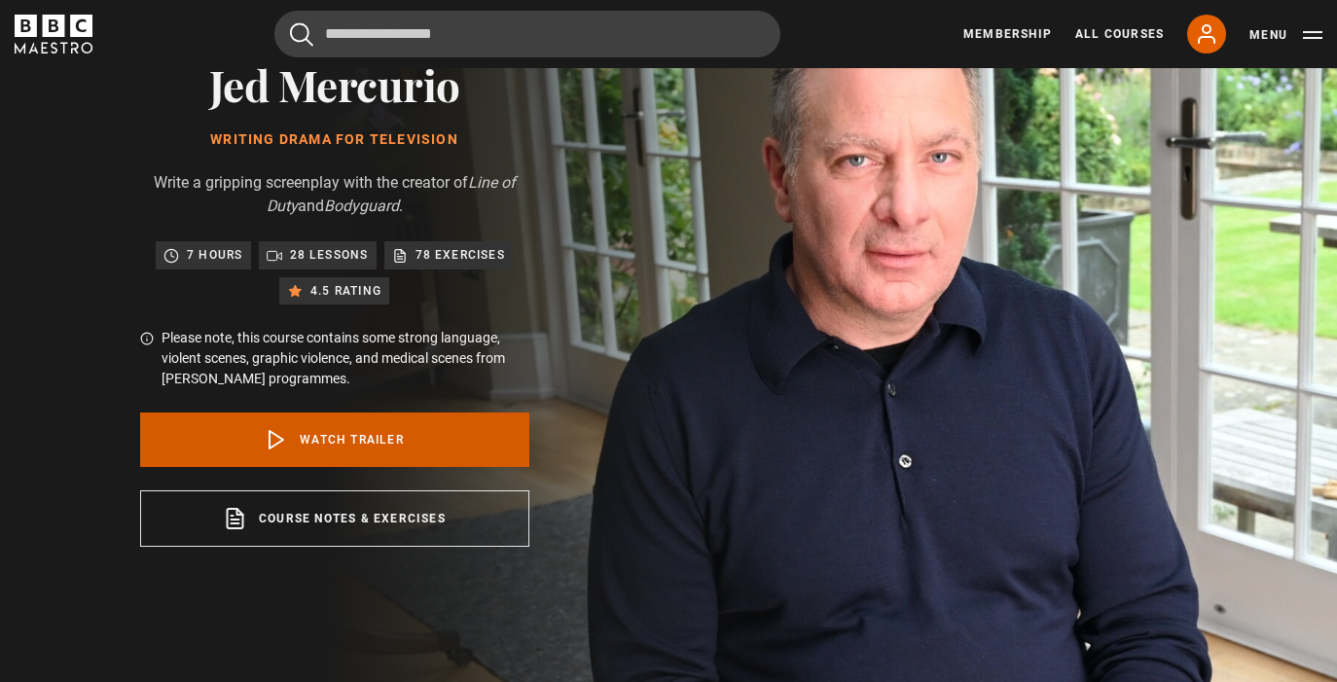
click at [421, 439] on link "Watch Trailer" at bounding box center [334, 440] width 389 height 55
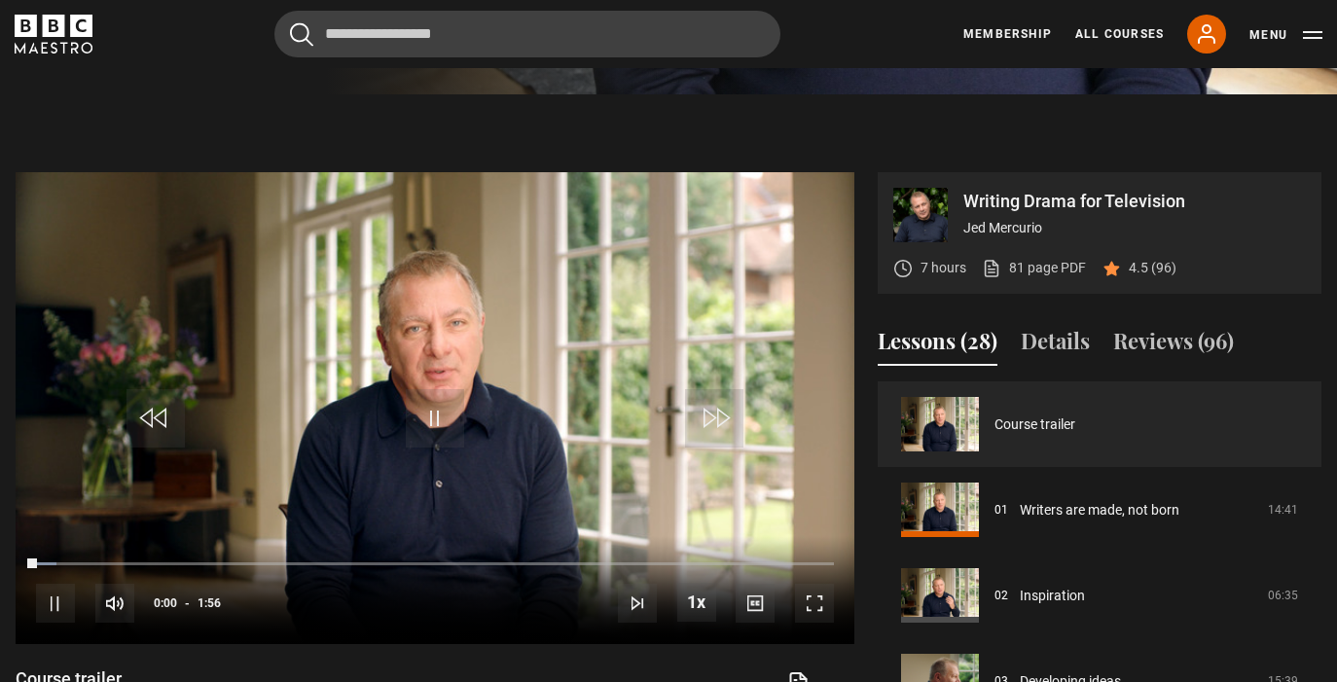
scroll to position [865, 0]
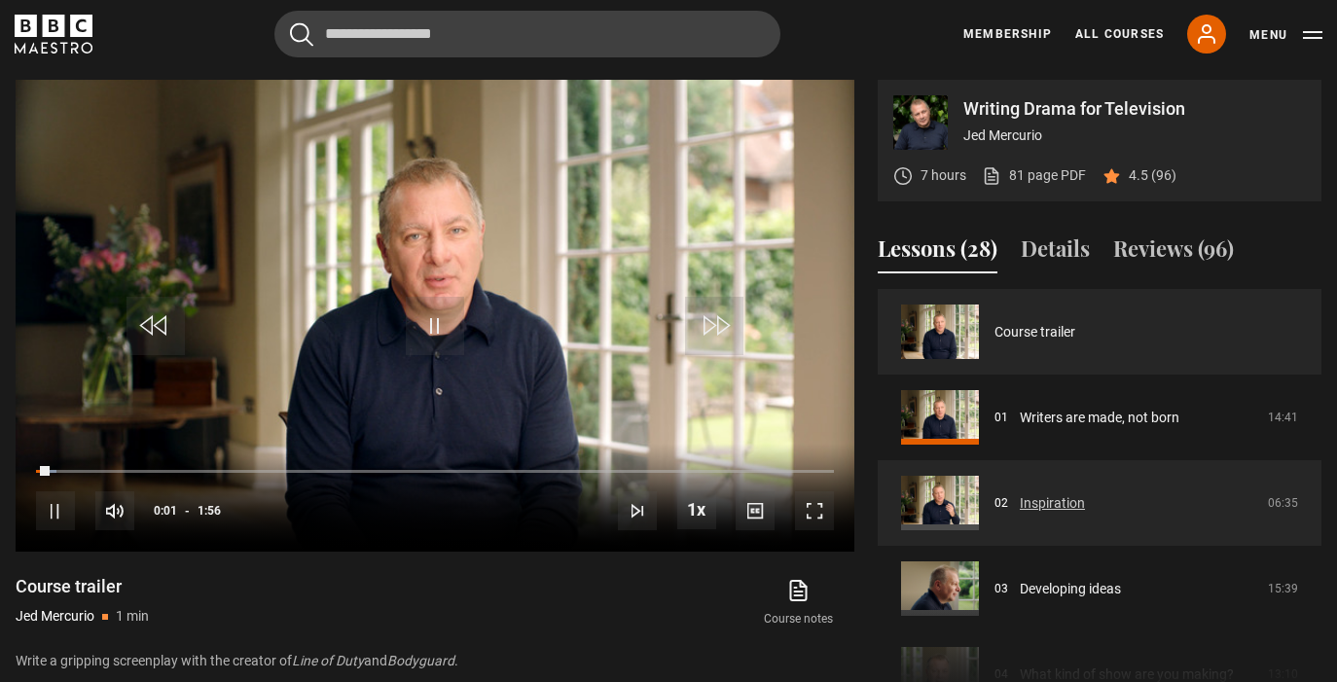
click at [1020, 514] on link "Inspiration" at bounding box center [1052, 504] width 65 height 20
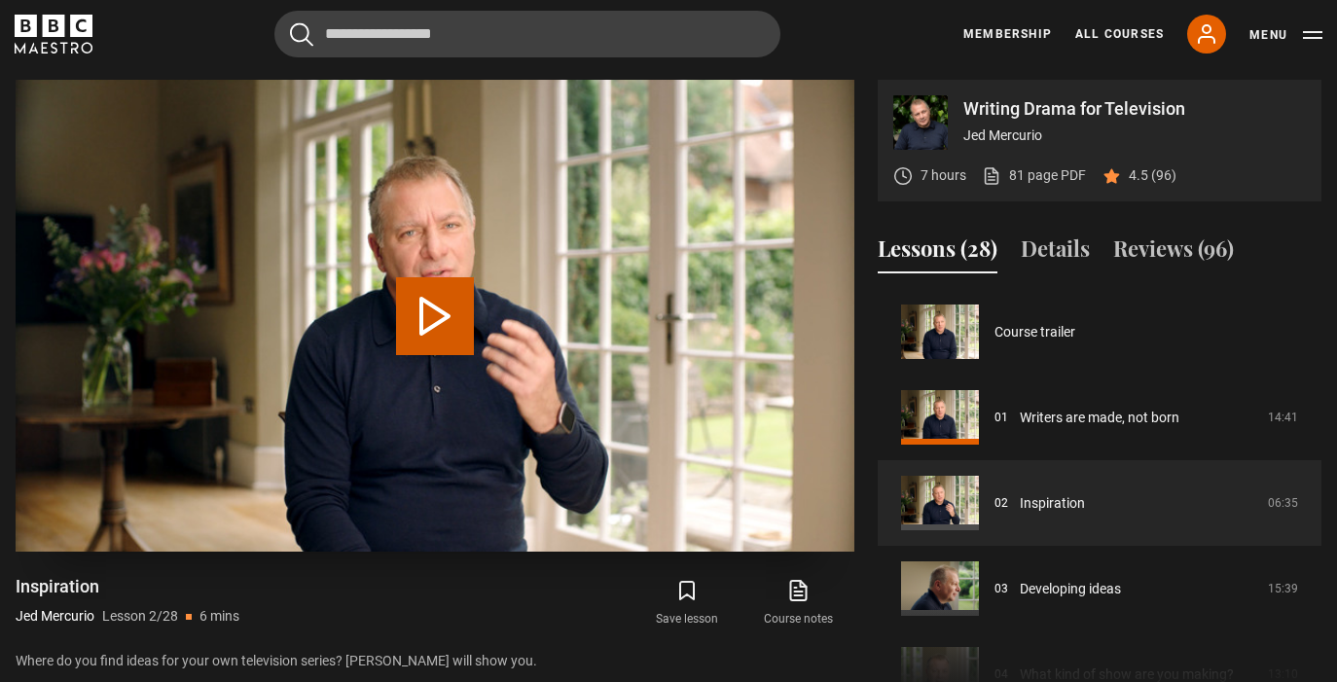
scroll to position [86, 0]
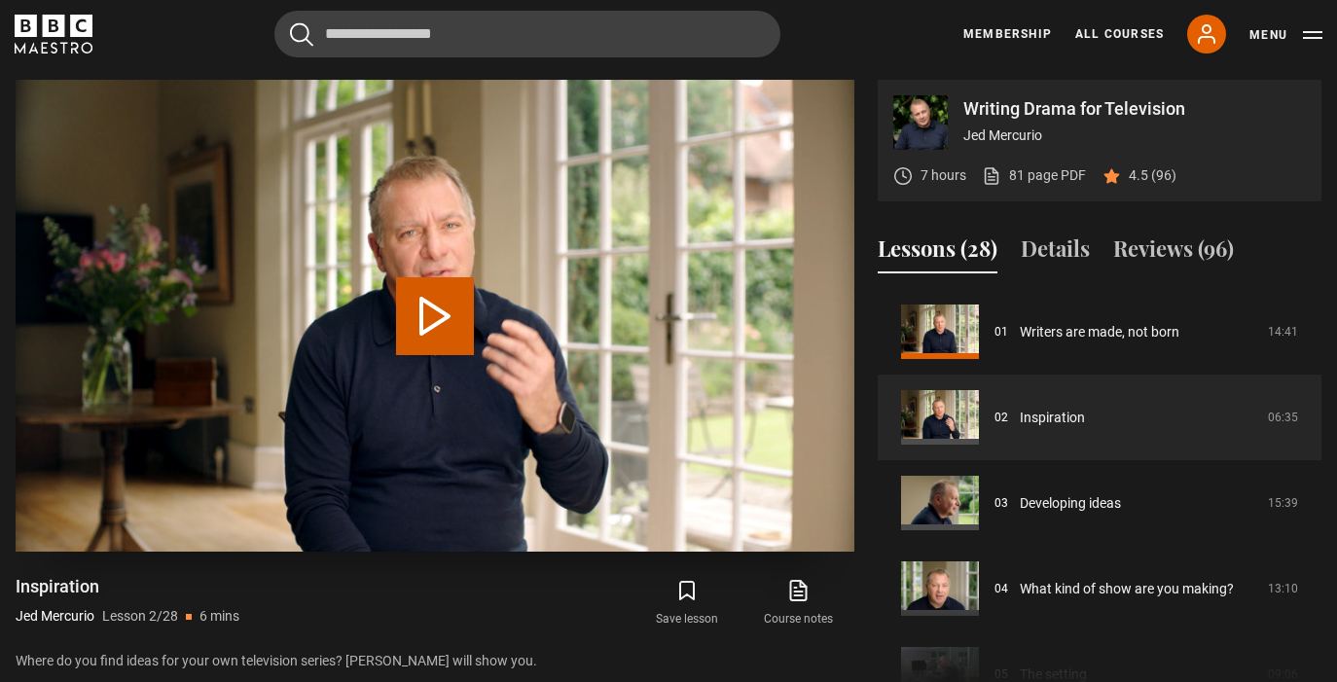
click at [447, 311] on button "Play Lesson Inspiration" at bounding box center [435, 316] width 78 height 78
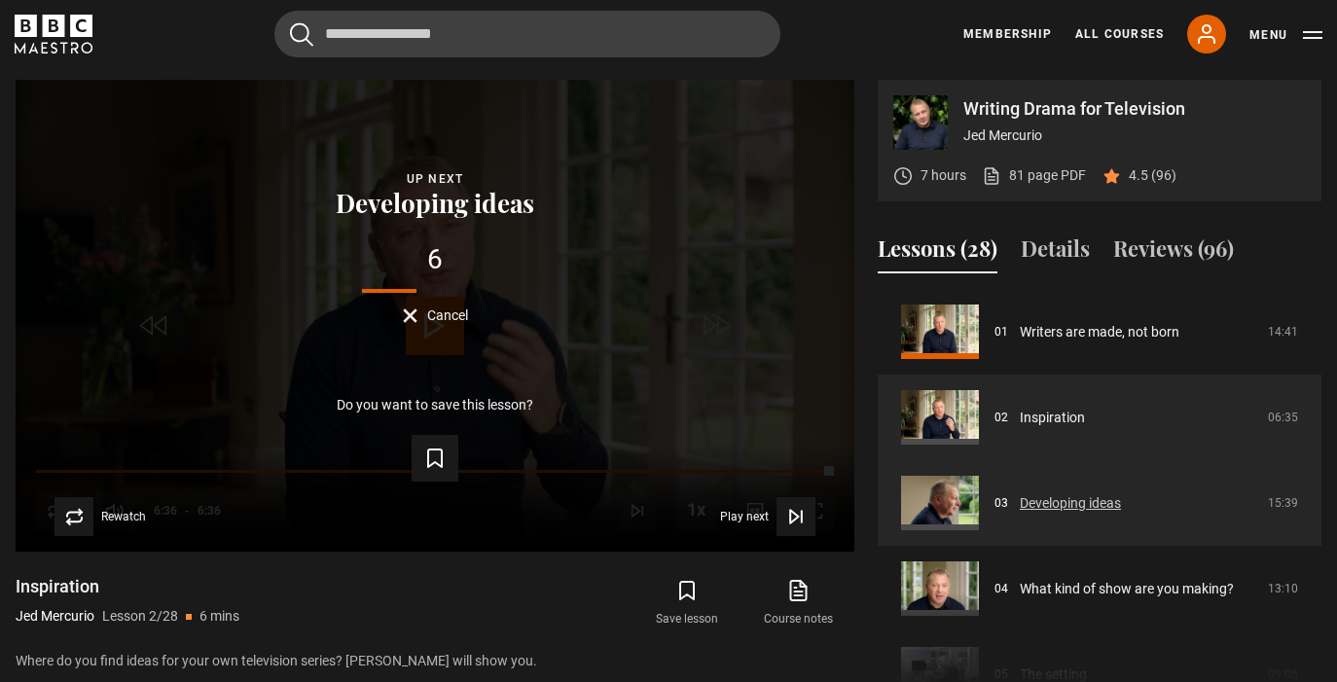
click at [1081, 501] on link "Developing ideas" at bounding box center [1070, 504] width 101 height 20
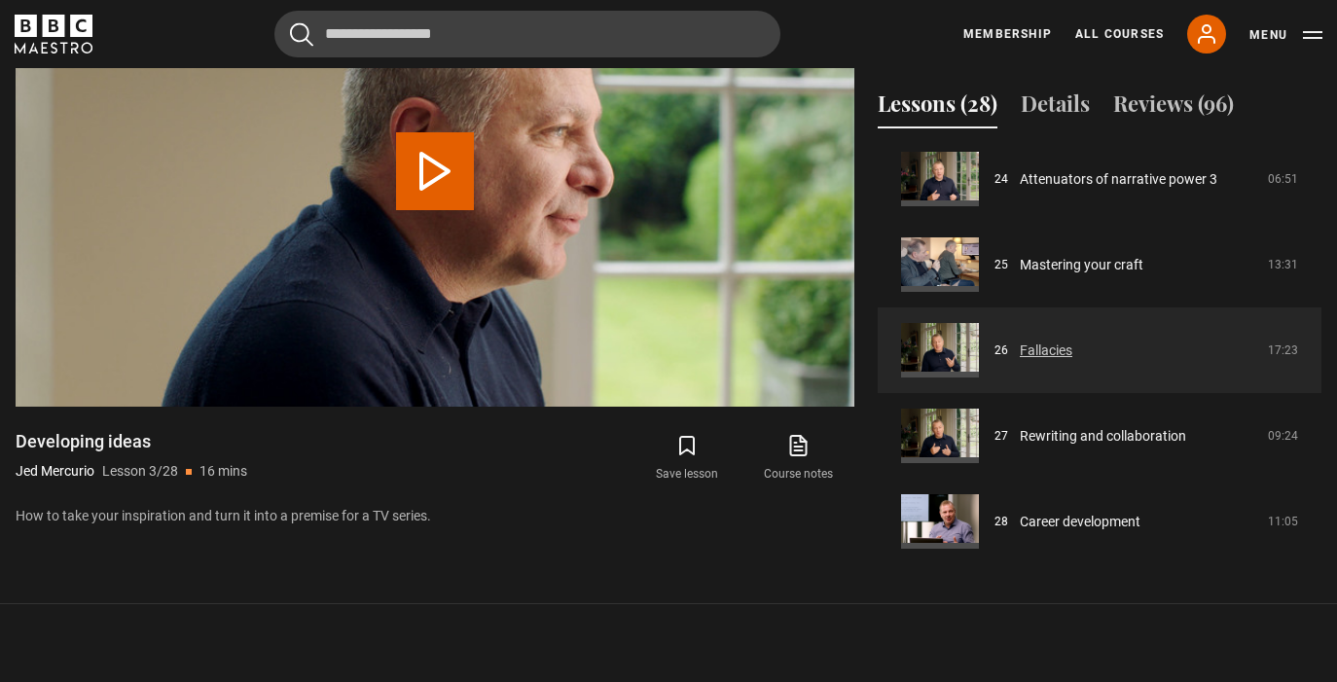
scroll to position [1012, 0]
